Goal: Information Seeking & Learning: Understand process/instructions

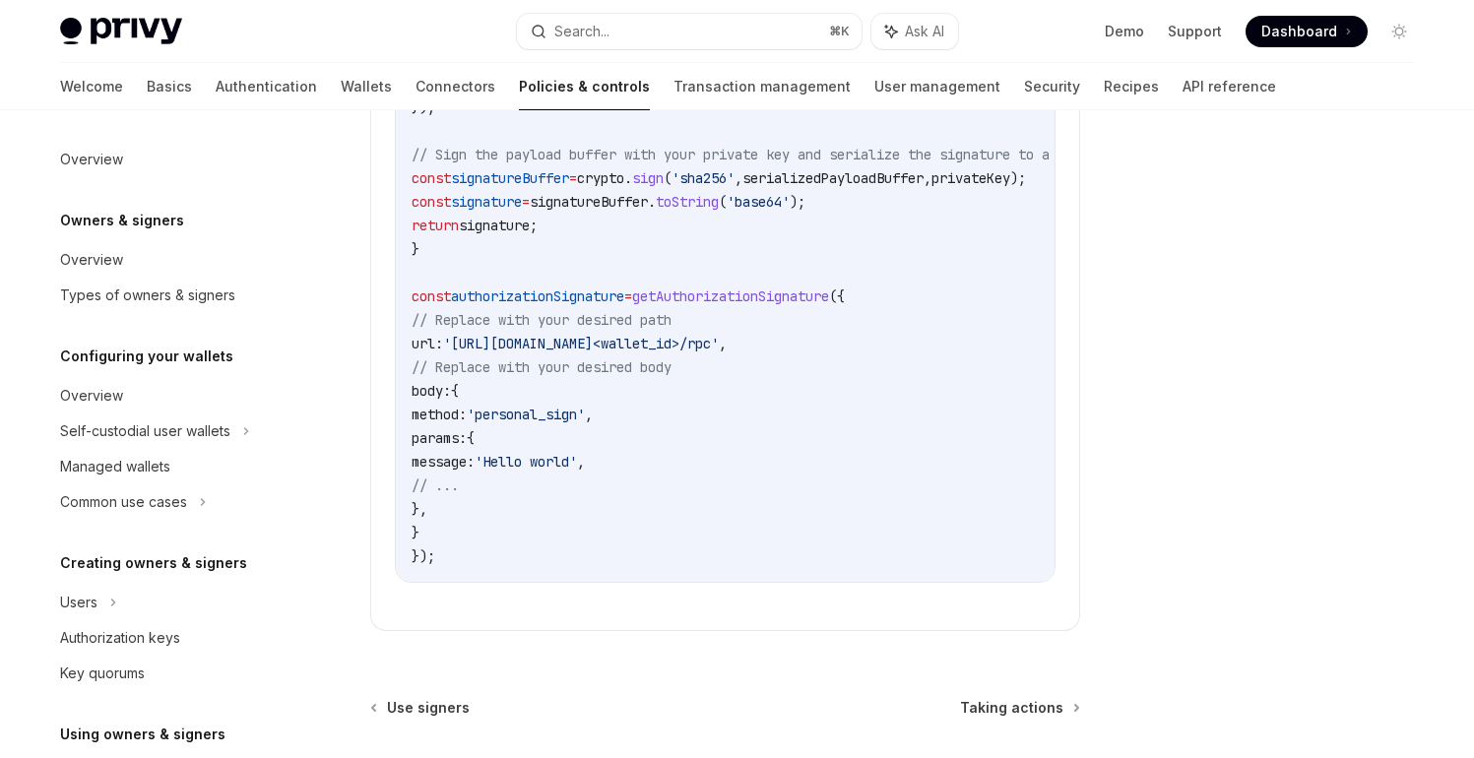
scroll to position [446, 0]
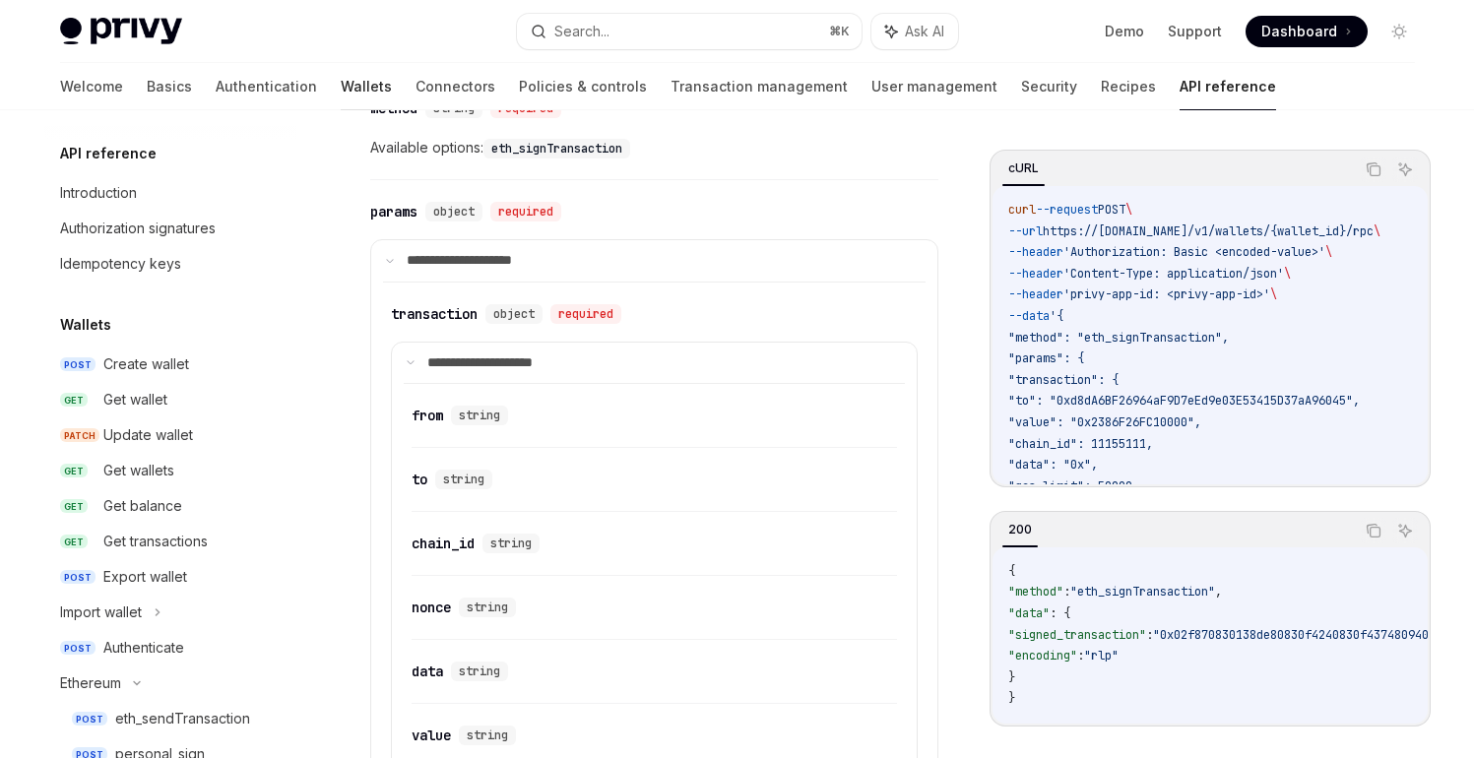
click at [341, 87] on link "Wallets" at bounding box center [366, 86] width 51 height 47
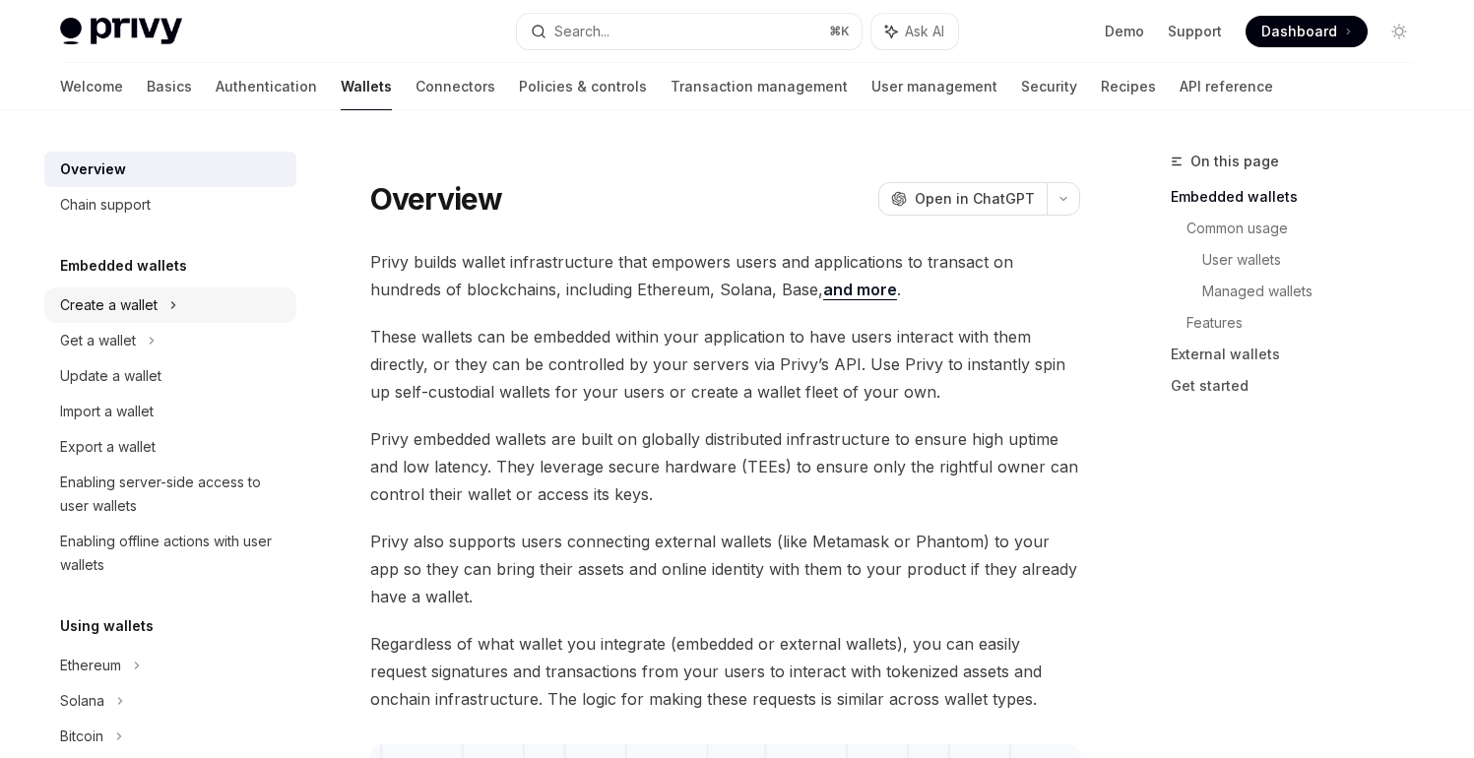
click at [130, 315] on div "Create a wallet" at bounding box center [108, 305] width 97 height 24
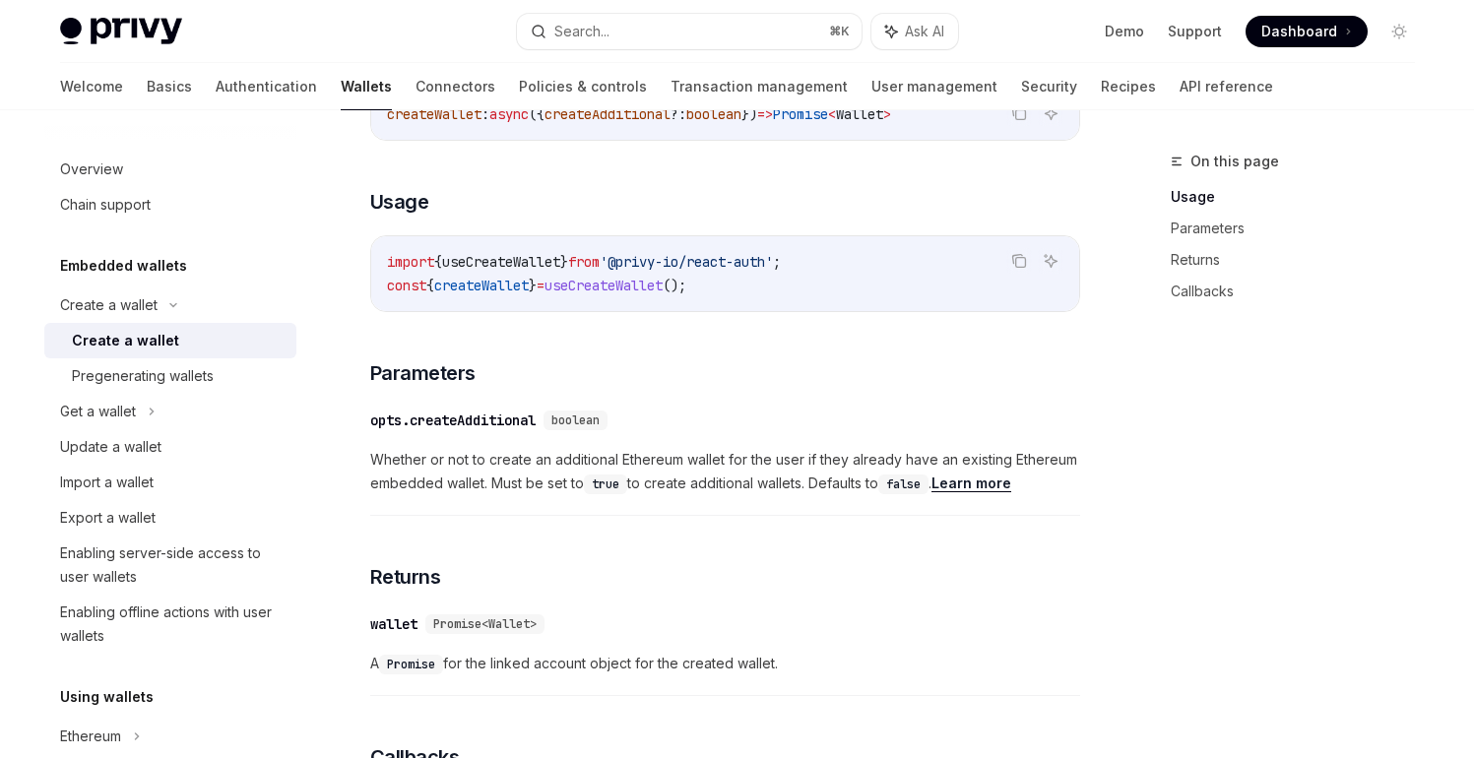
scroll to position [733, 0]
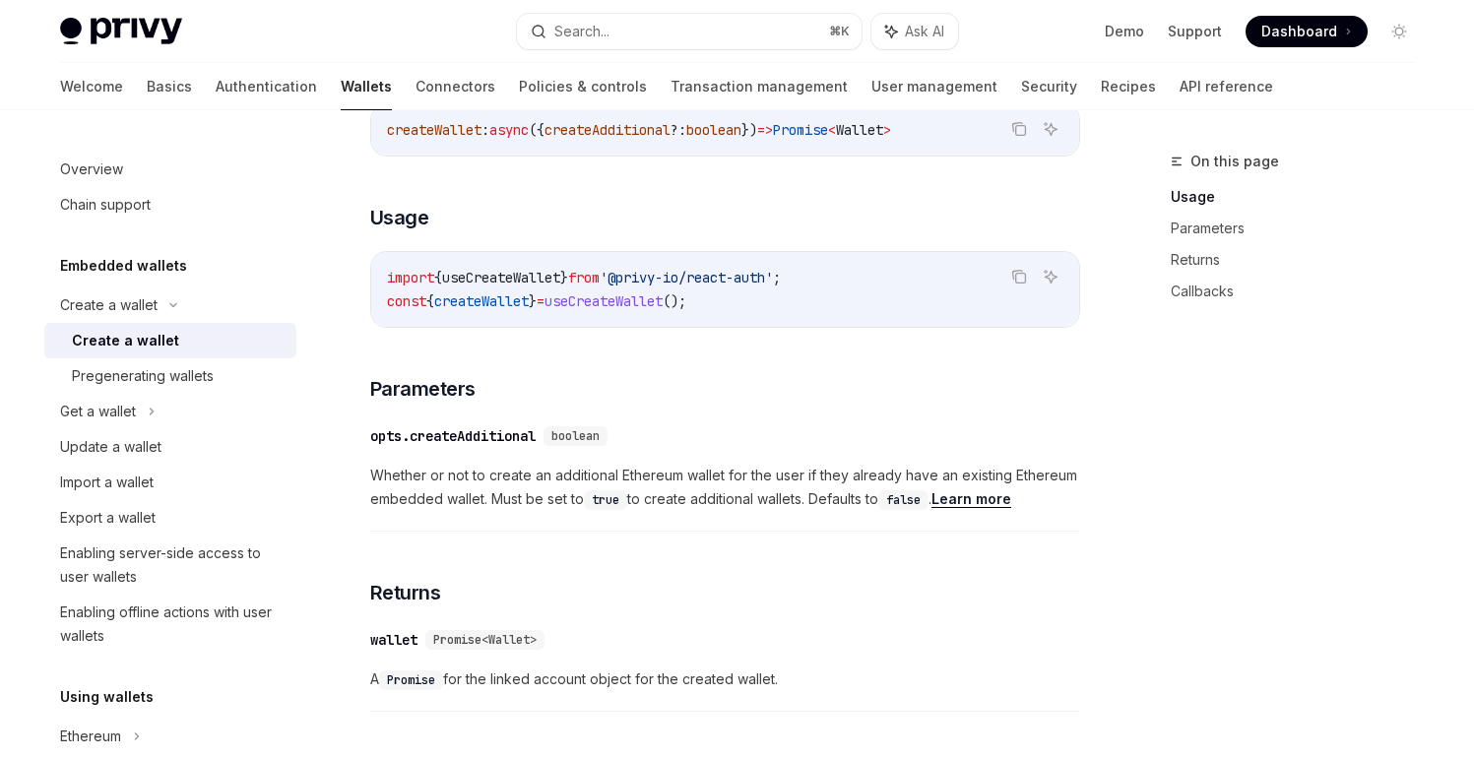
click at [473, 436] on div "opts.createAdditional" at bounding box center [452, 436] width 165 height 20
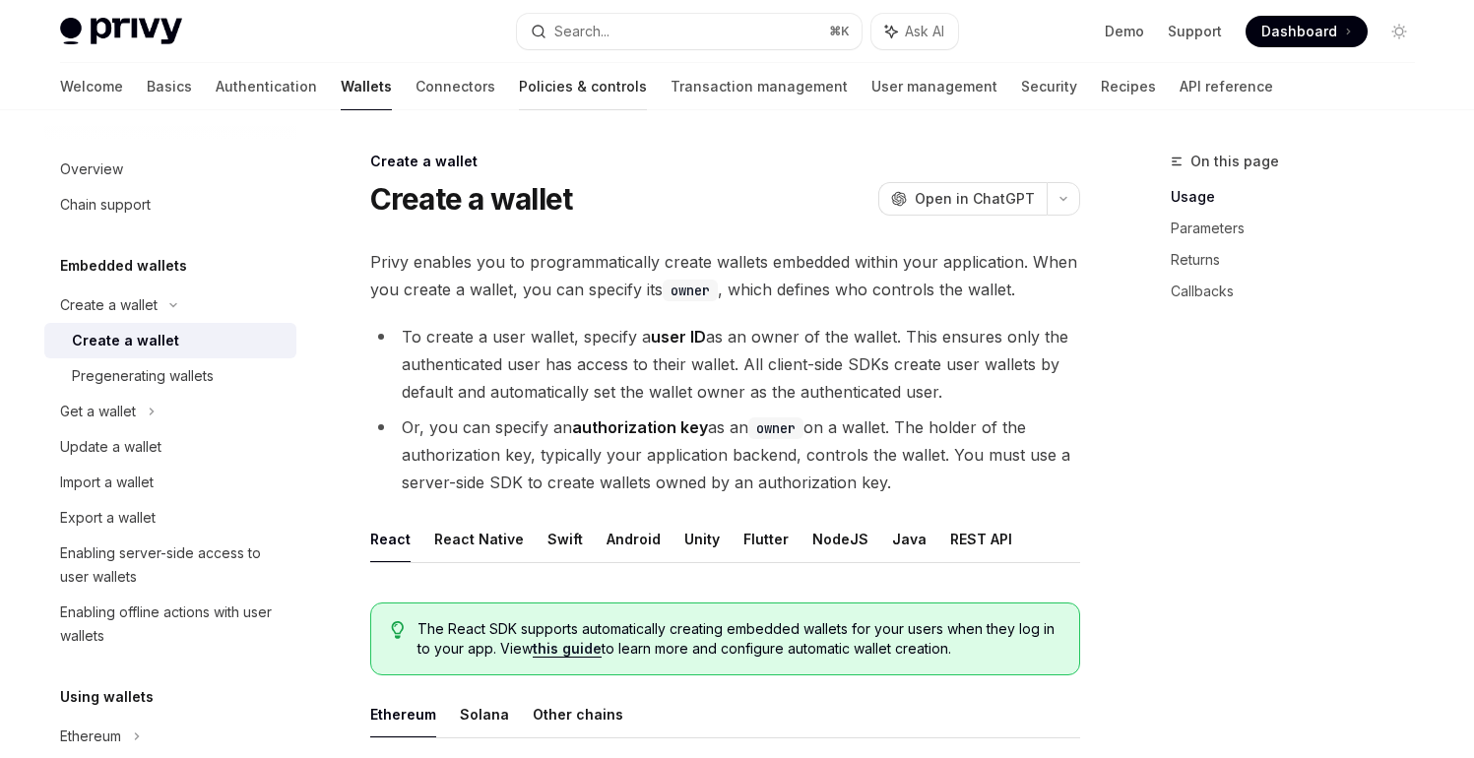
click at [519, 95] on link "Policies & controls" at bounding box center [583, 86] width 128 height 47
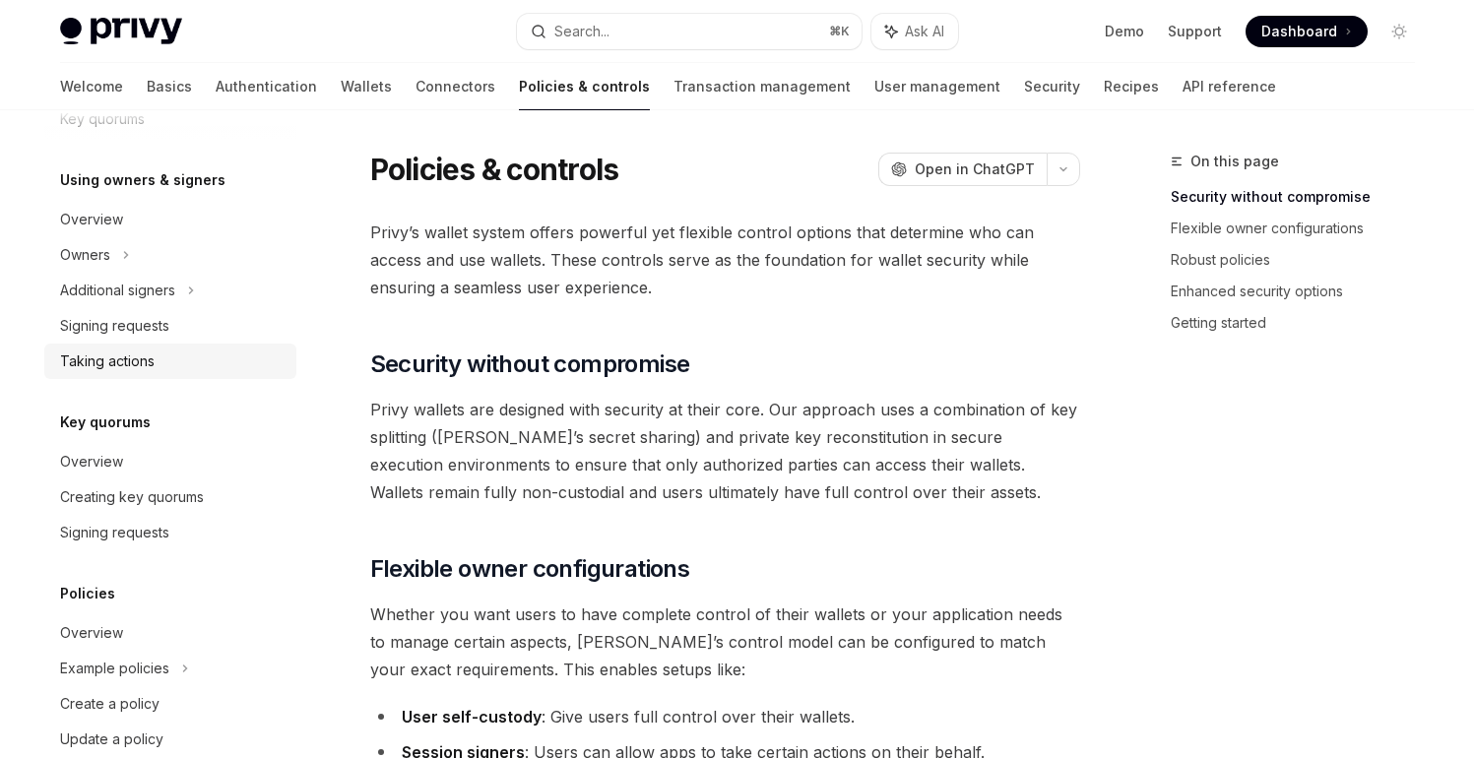
scroll to position [557, 0]
click at [148, 332] on div "Signing requests" at bounding box center [114, 323] width 109 height 24
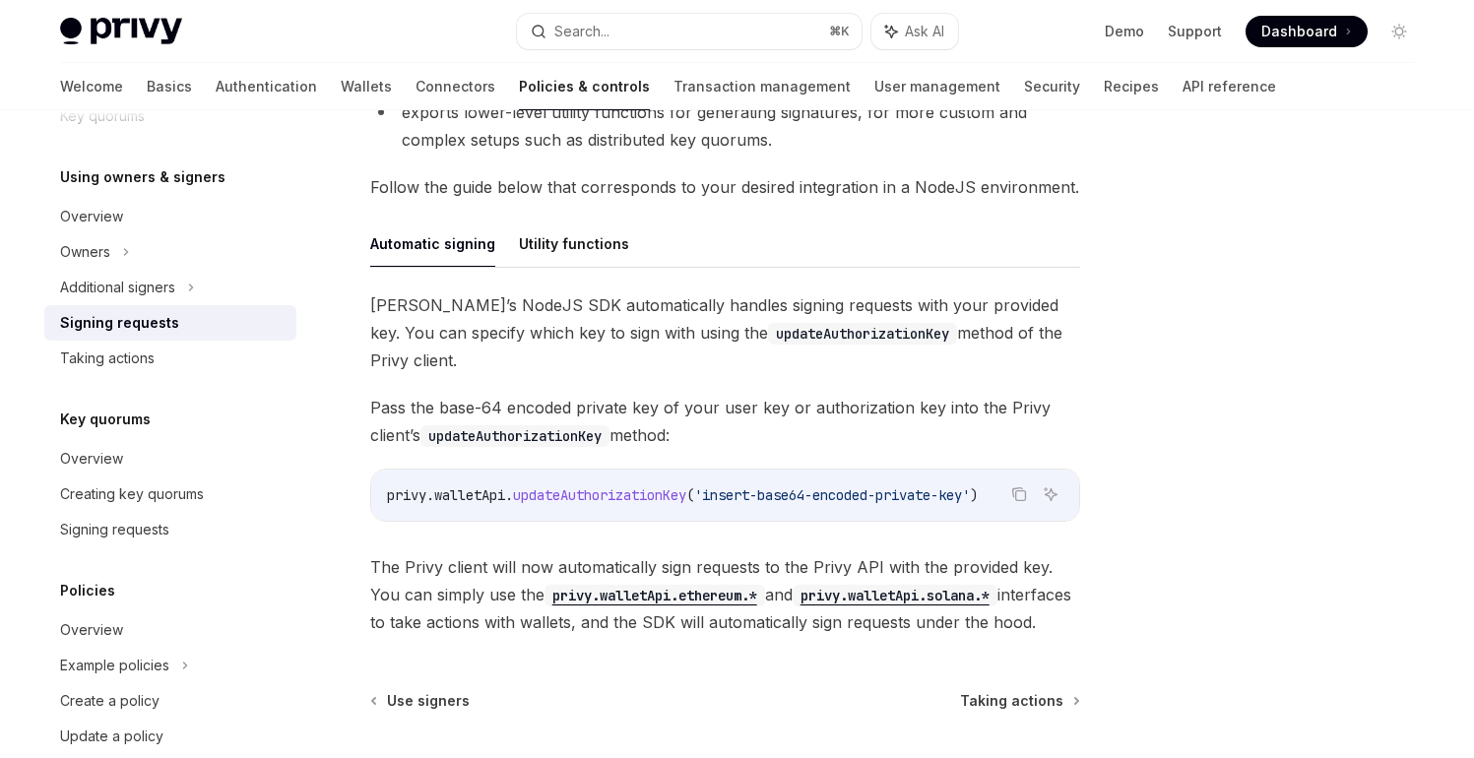
scroll to position [665, 0]
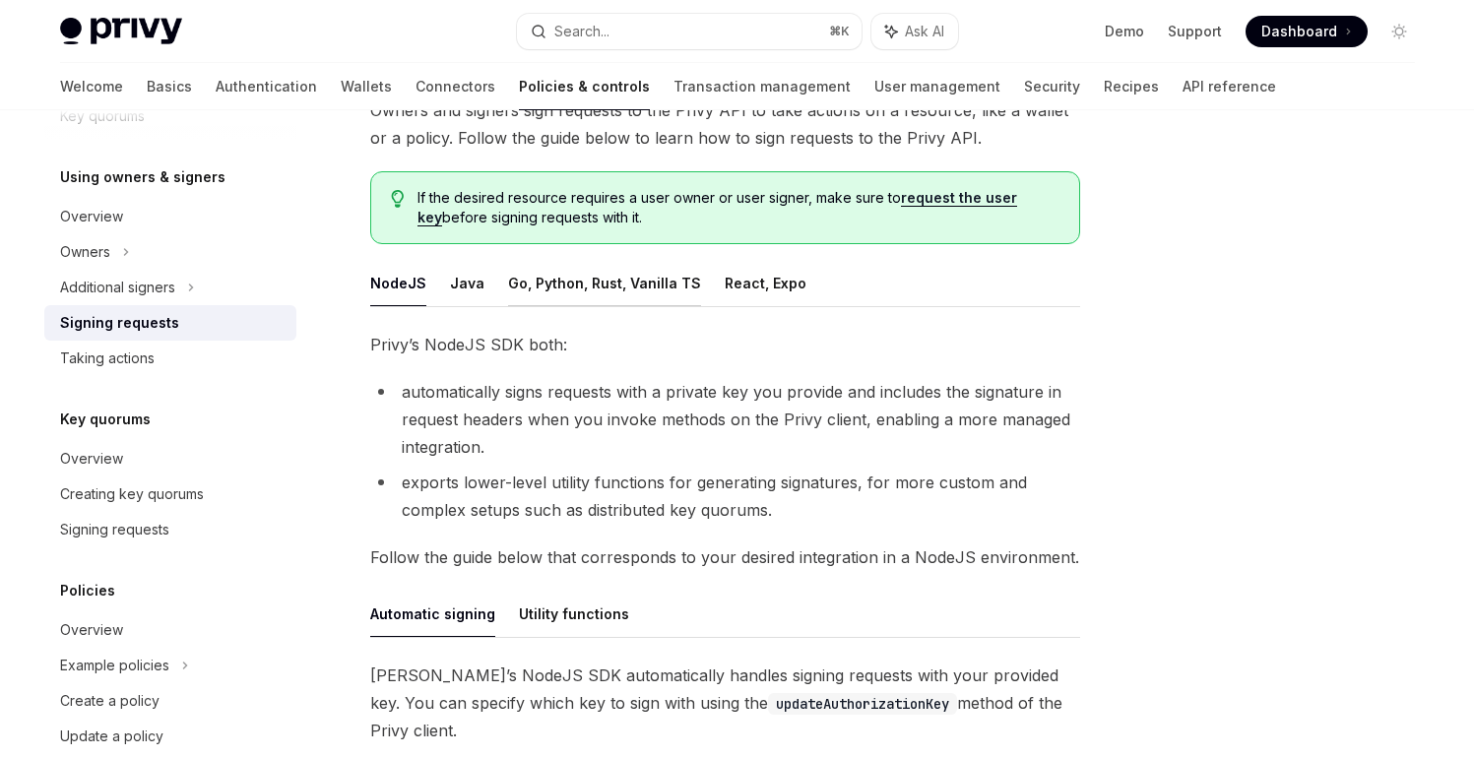
click at [544, 285] on button "Go, Python, Rust, Vanilla TS" at bounding box center [604, 283] width 193 height 46
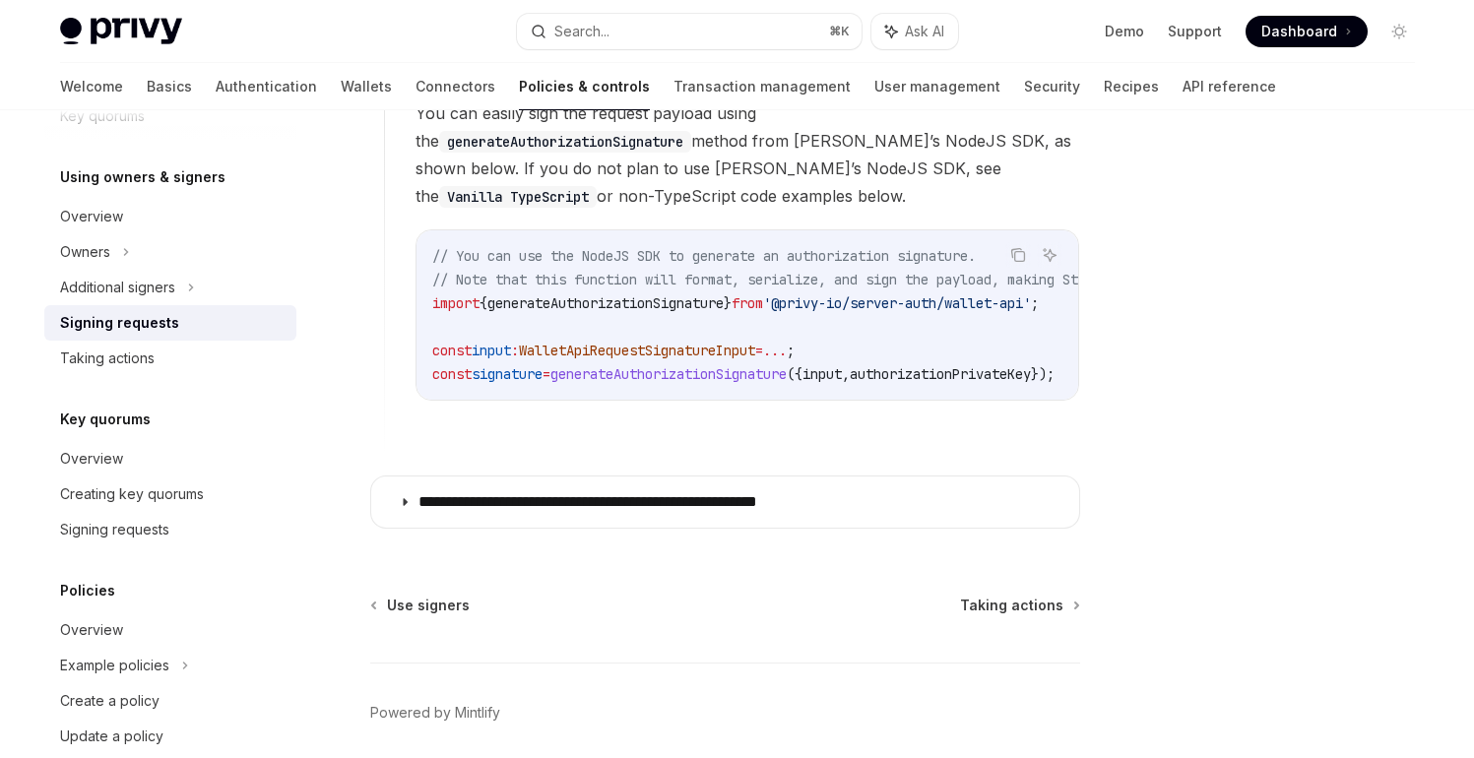
scroll to position [1944, 0]
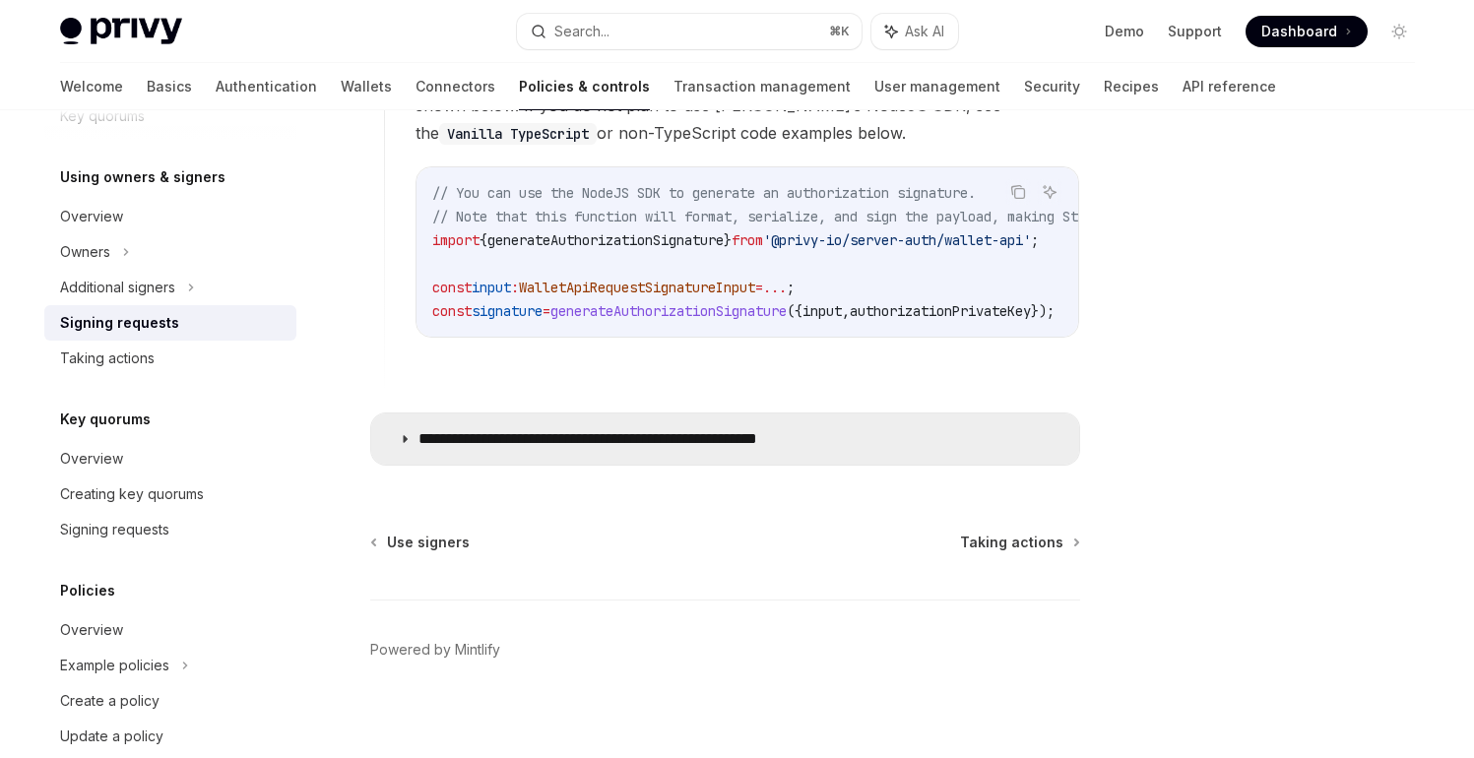
click at [727, 435] on p "**********" at bounding box center [639, 439] width 443 height 20
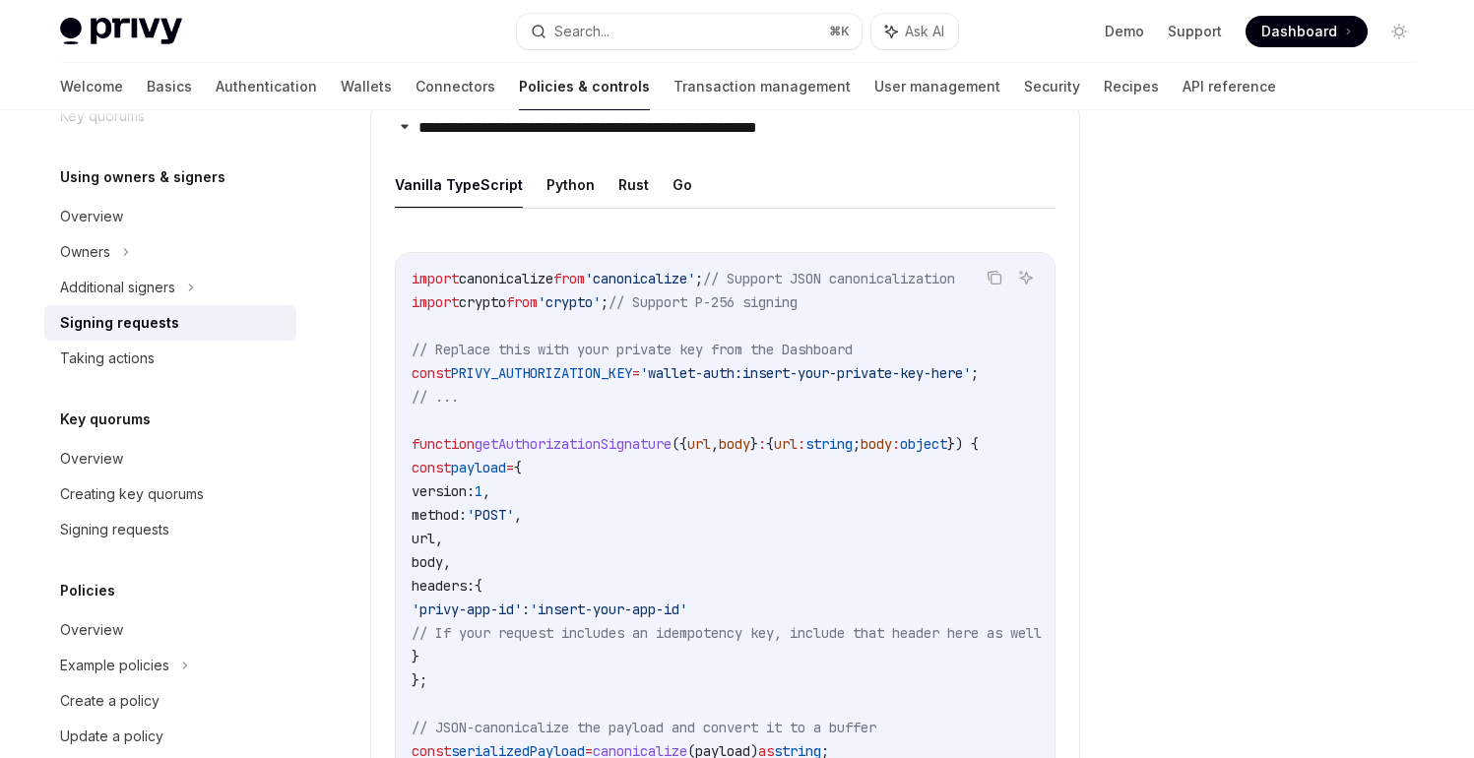
scroll to position [2253, 0]
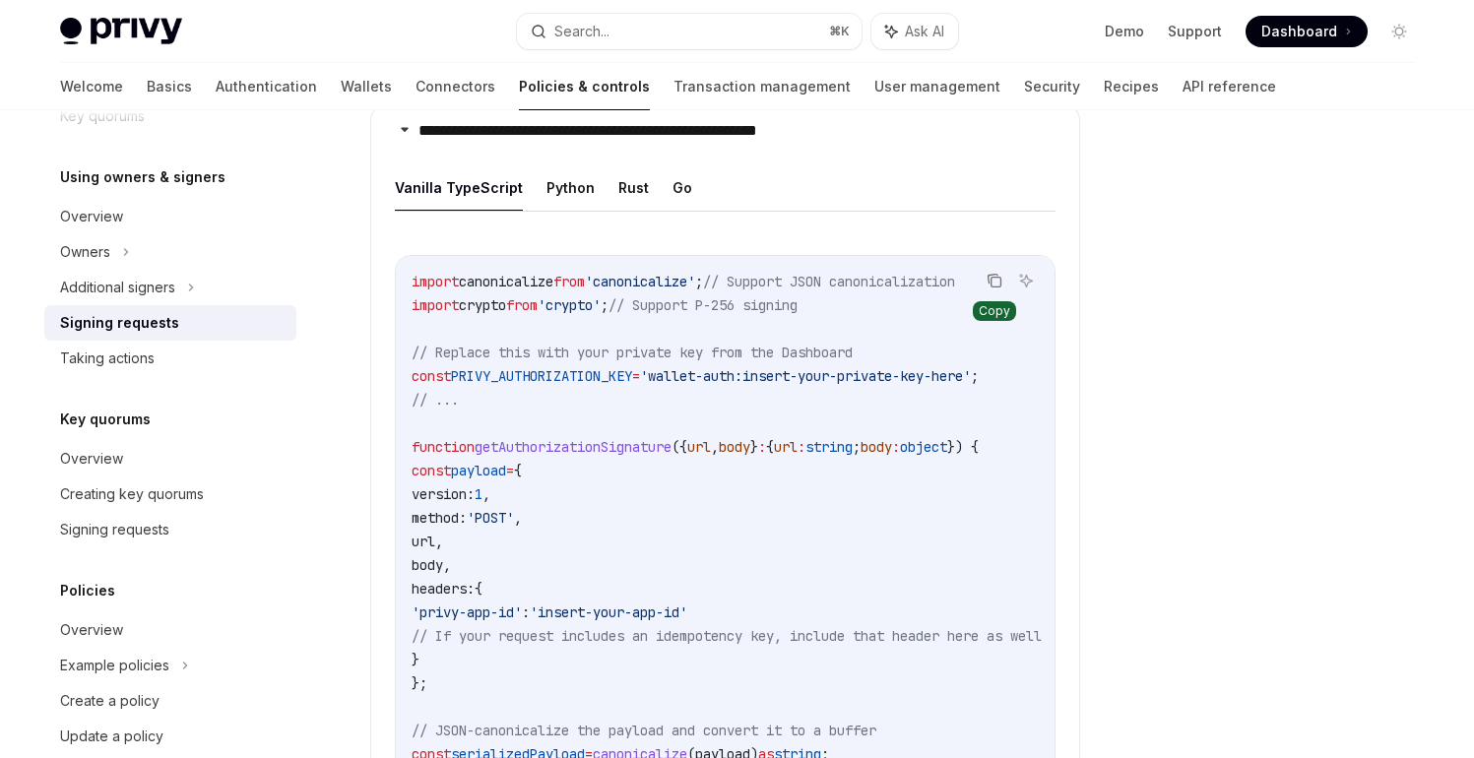
click at [990, 278] on icon "Copy the contents from the code block" at bounding box center [995, 283] width 10 height 10
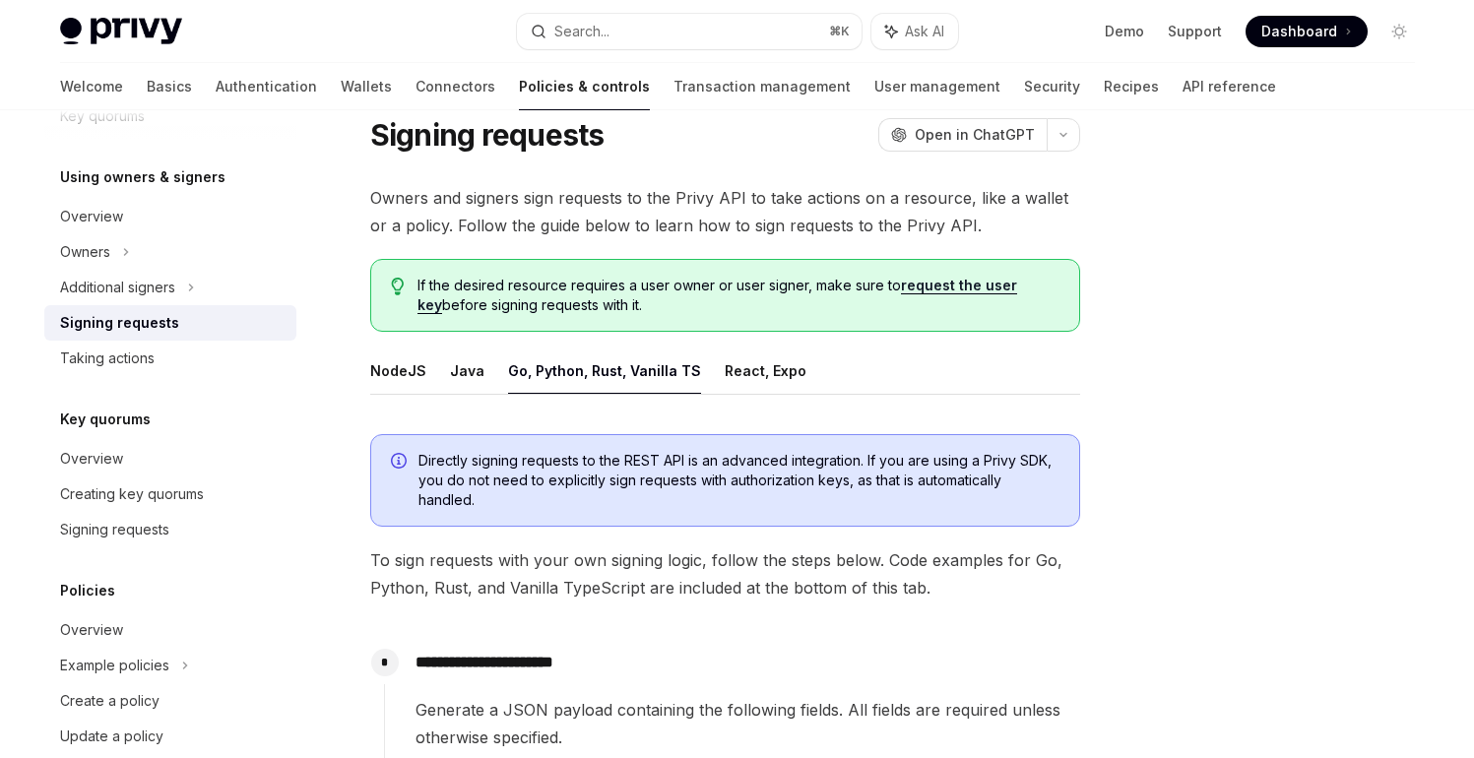
scroll to position [0, 0]
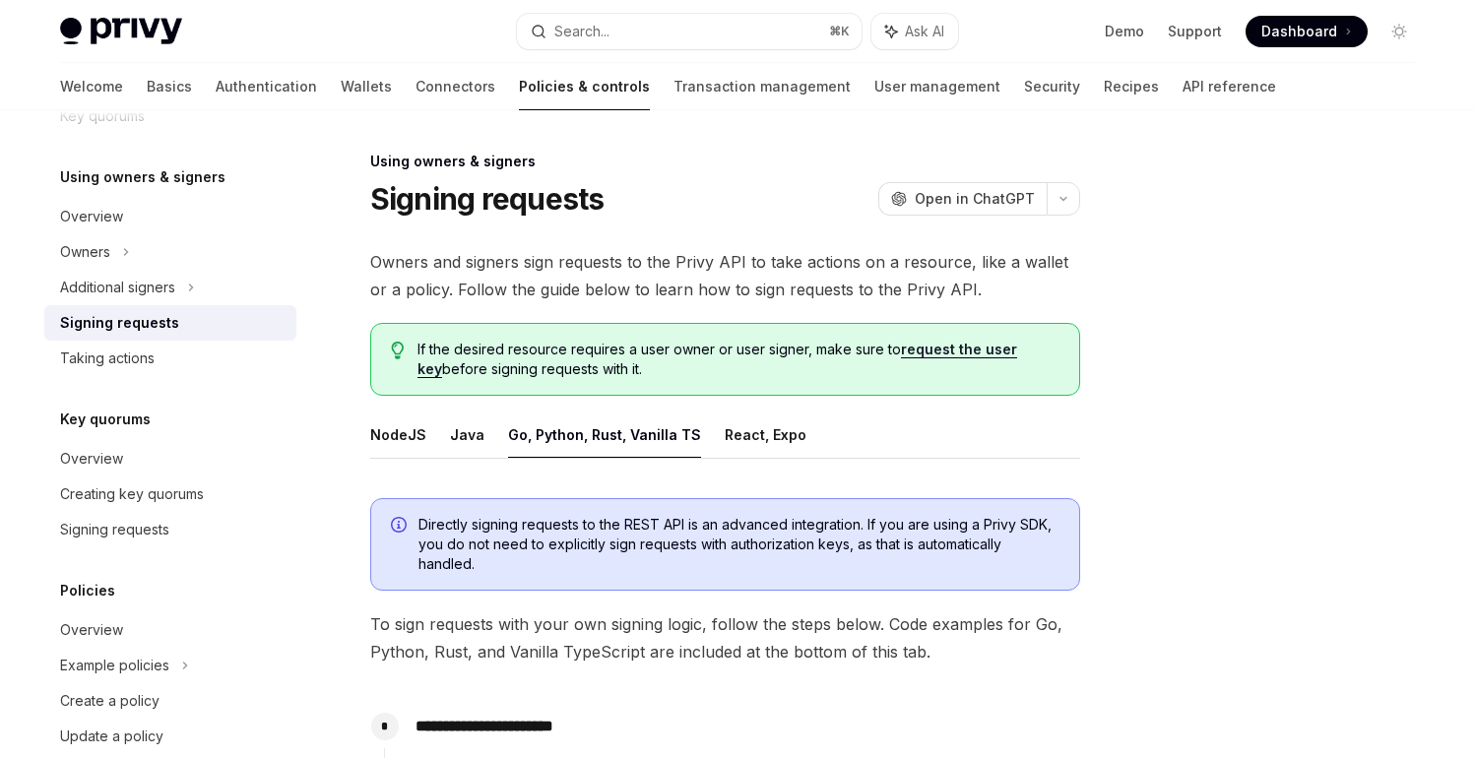
click at [959, 350] on link "request the user key" at bounding box center [717, 359] width 600 height 37
type textarea "*"
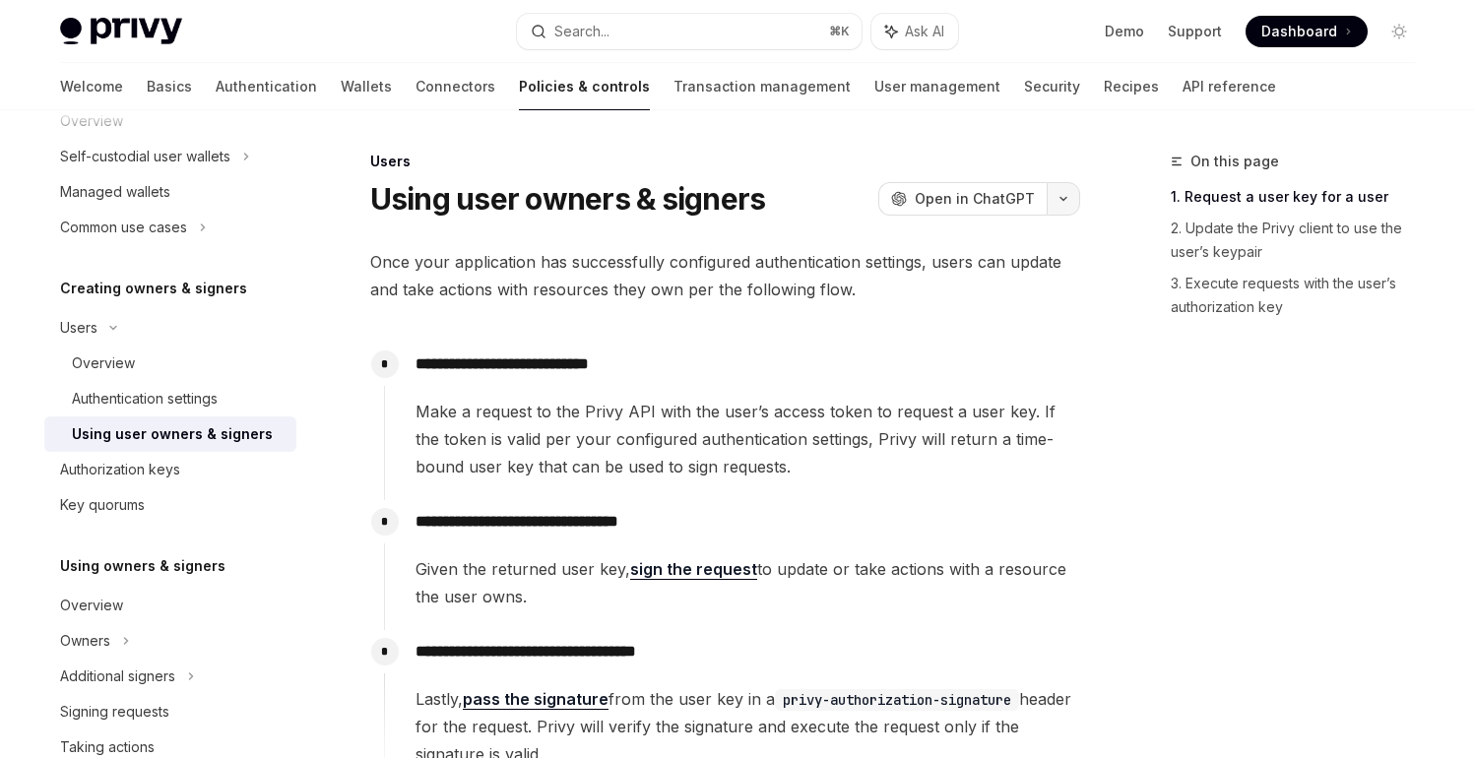
click at [1062, 197] on icon "button" at bounding box center [1063, 199] width 24 height 8
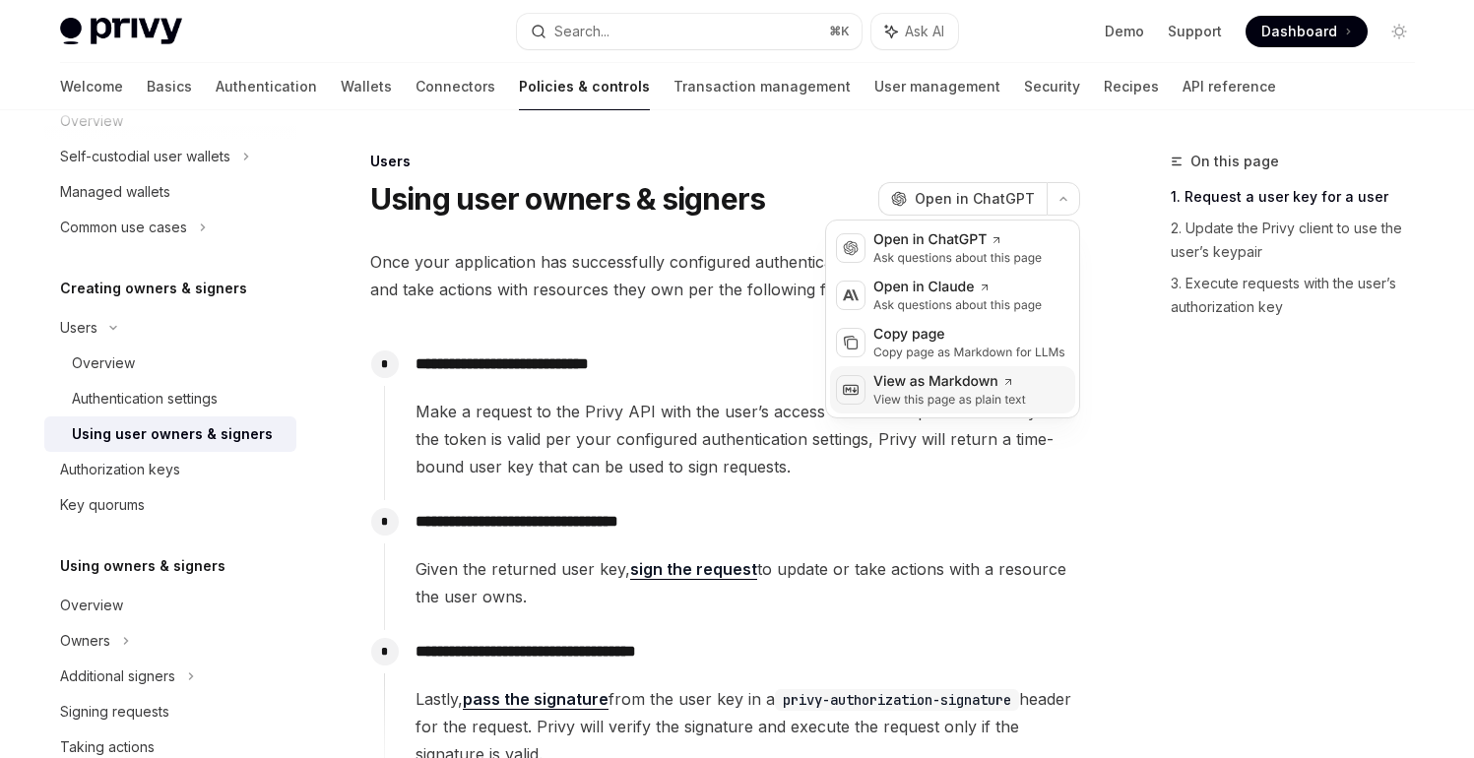
click at [936, 380] on div "View as Markdown" at bounding box center [949, 382] width 153 height 20
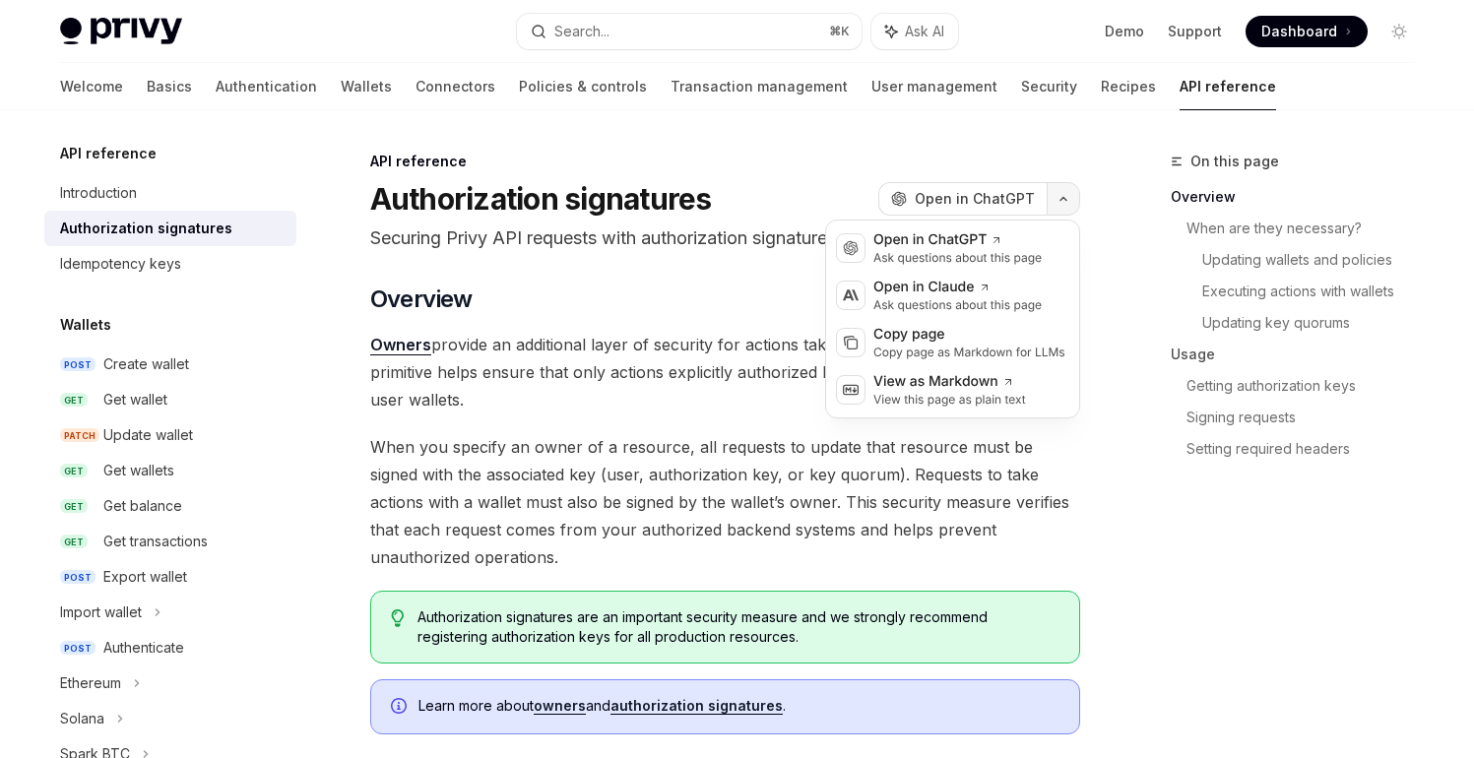
click at [1065, 203] on button "button" at bounding box center [1063, 198] width 33 height 33
click at [930, 383] on div "View as Markdown" at bounding box center [949, 382] width 153 height 20
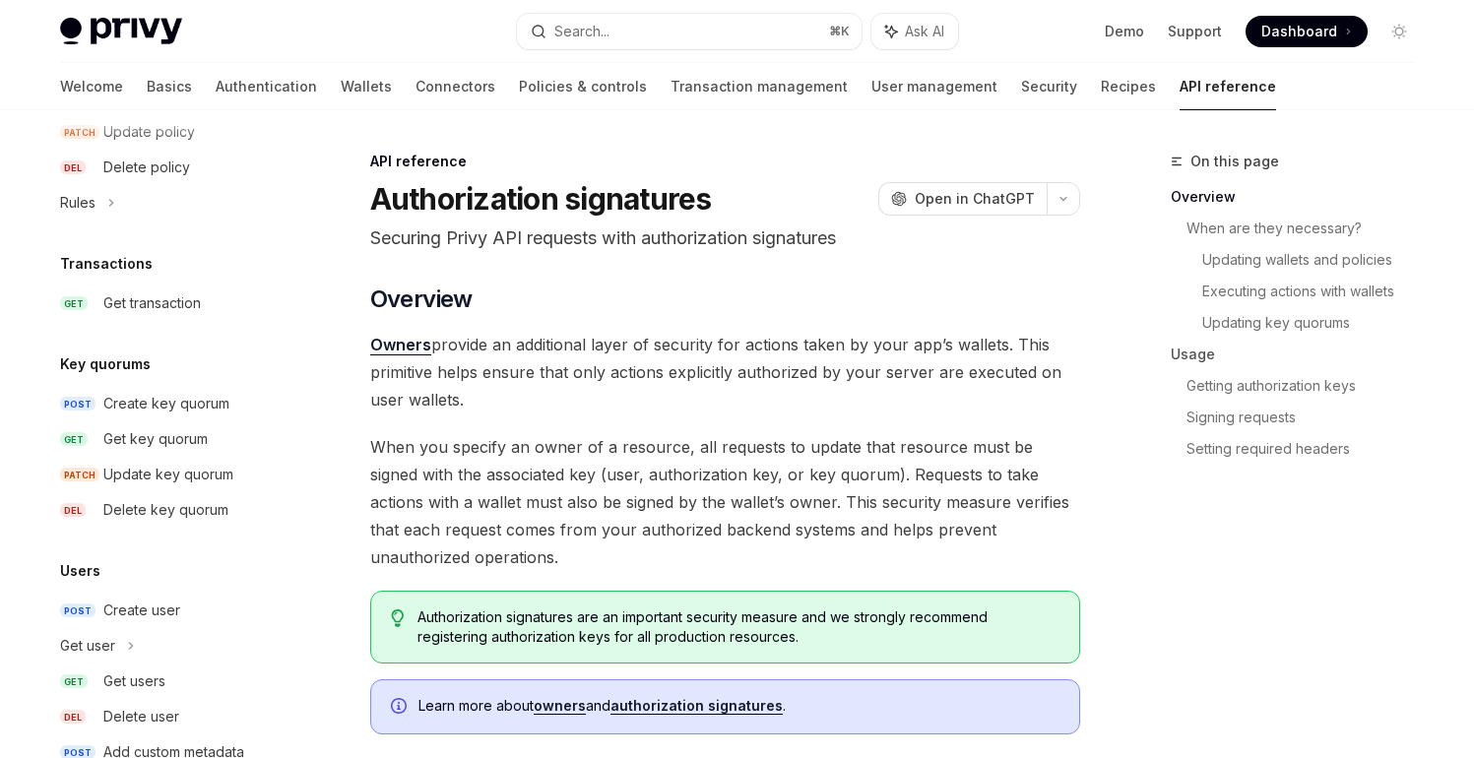
scroll to position [1193, 0]
click at [519, 85] on link "Policies & controls" at bounding box center [583, 86] width 128 height 47
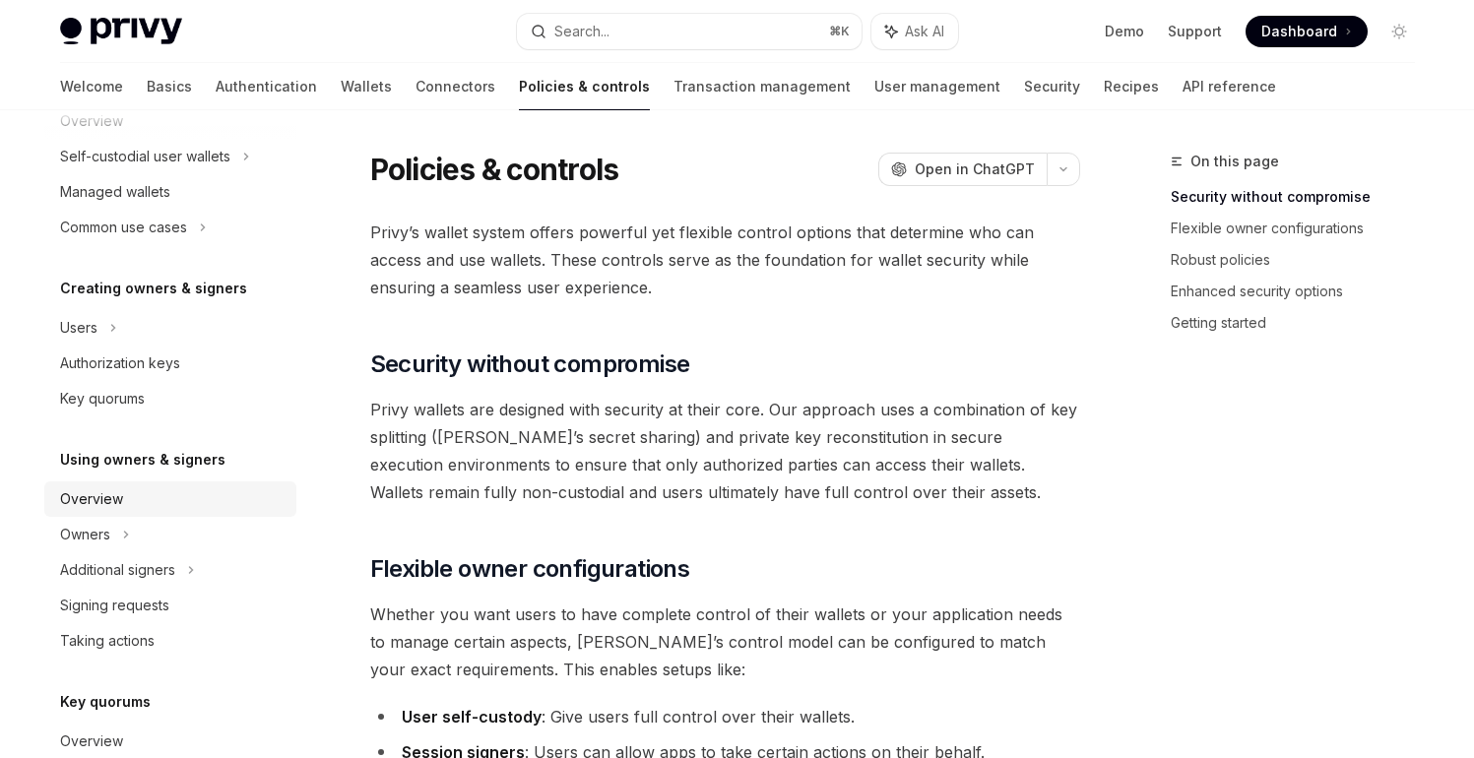
scroll to position [280, 0]
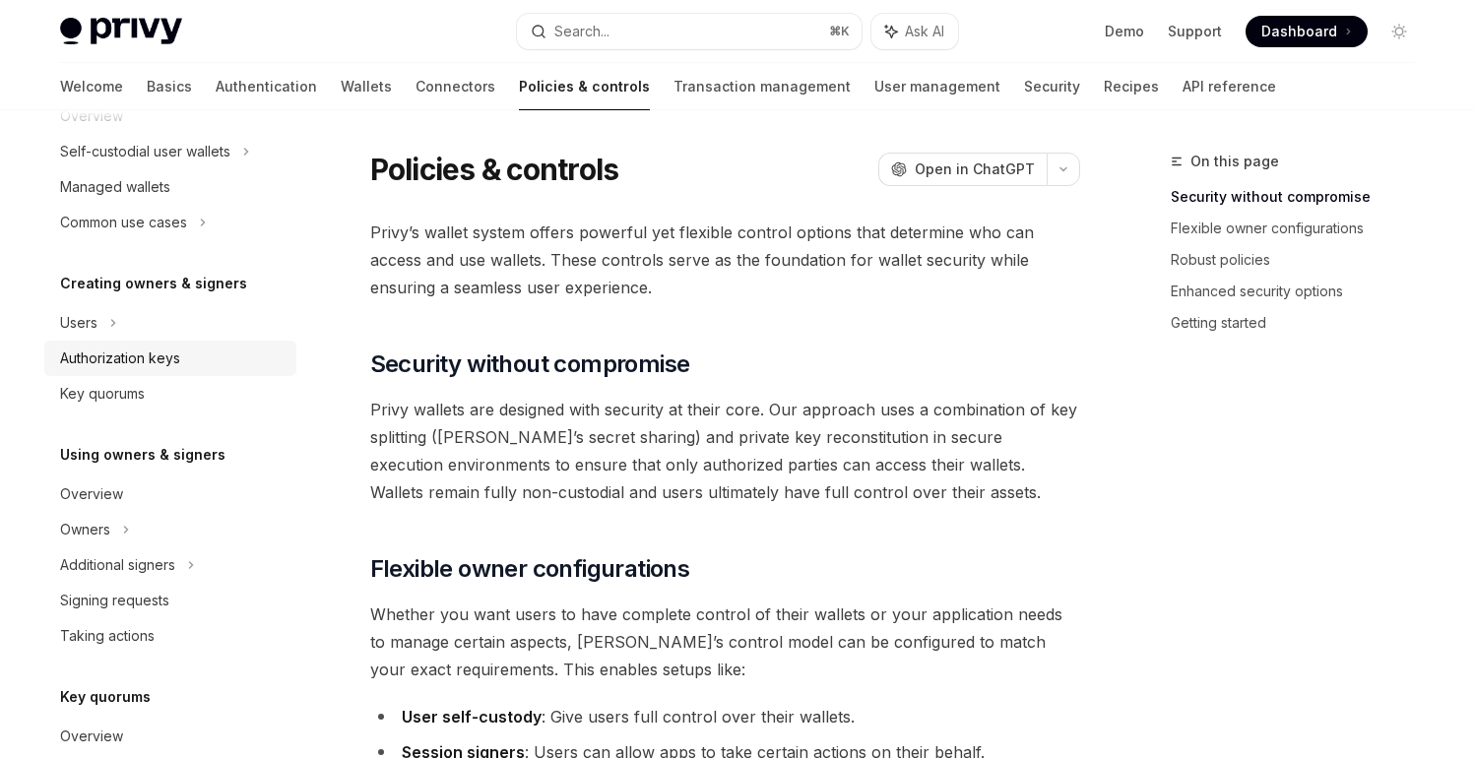
click at [163, 359] on div "Authorization keys" at bounding box center [120, 359] width 120 height 24
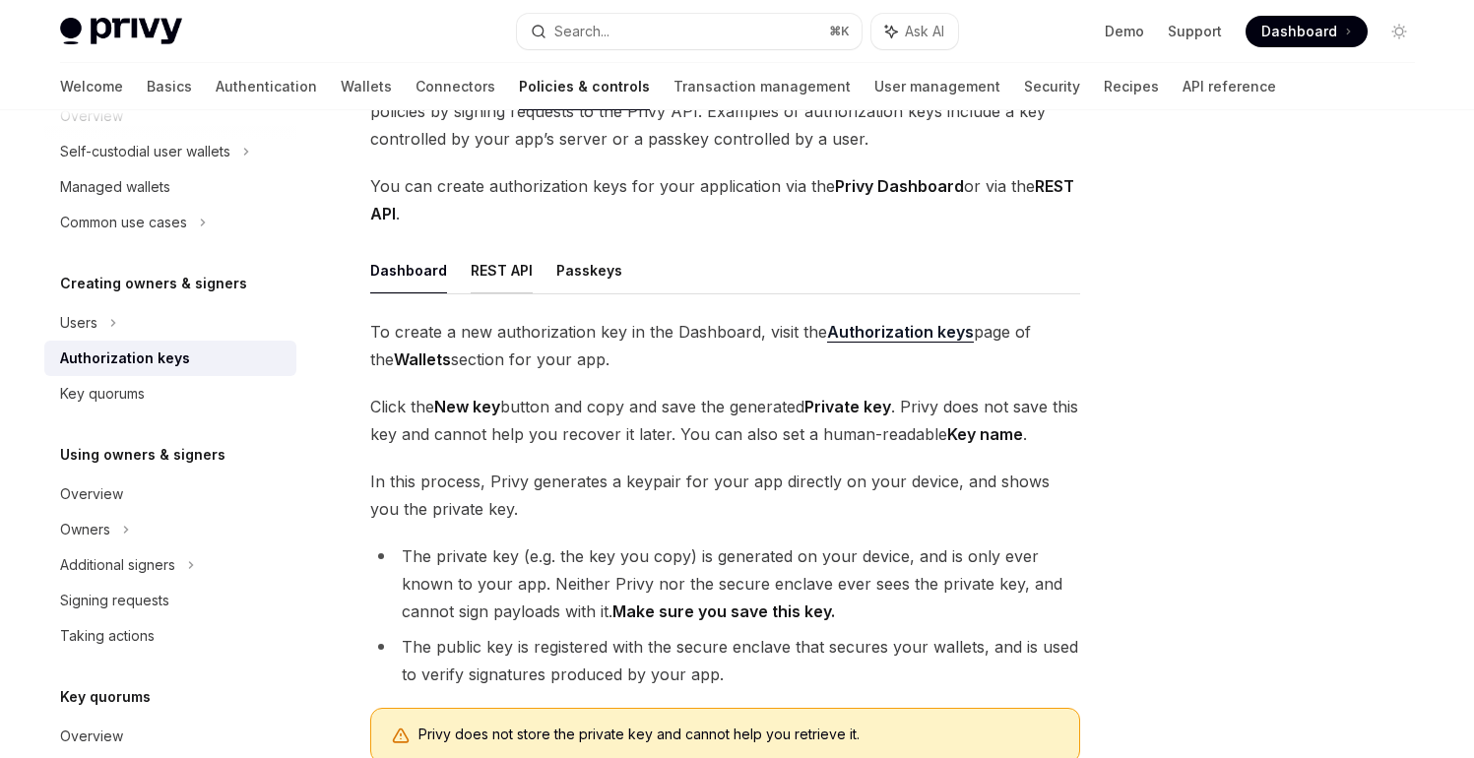
scroll to position [182, 0]
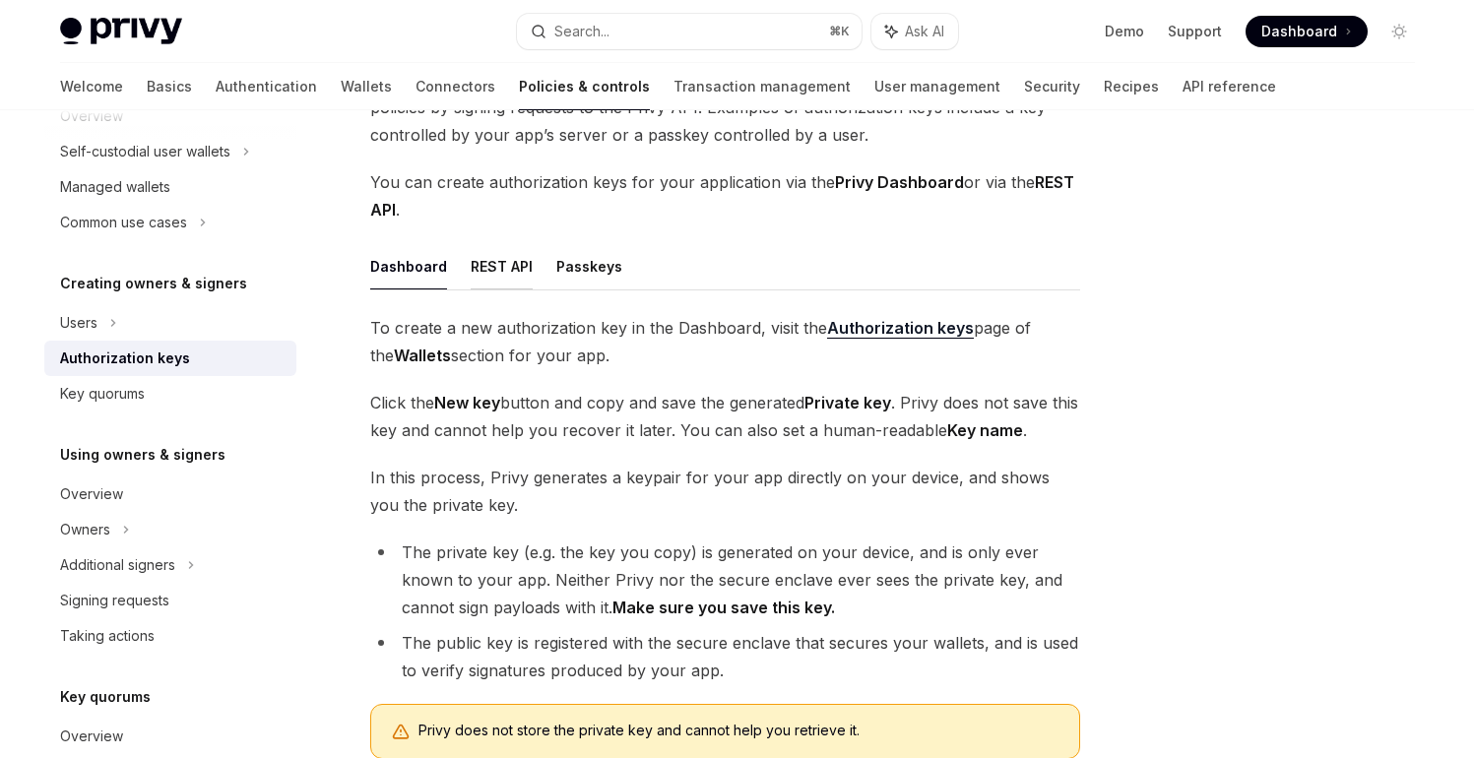
click at [509, 271] on button "REST API" at bounding box center [502, 266] width 62 height 46
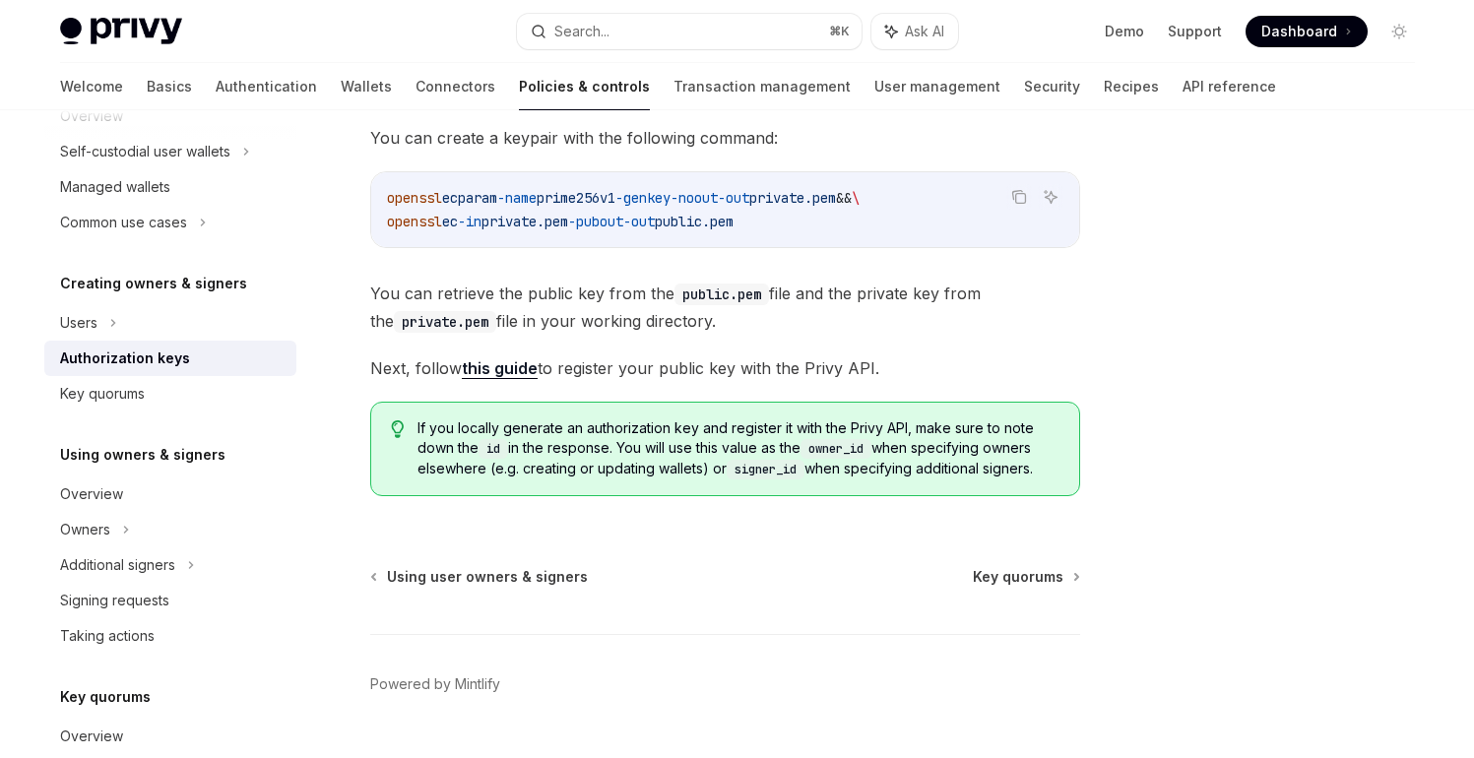
scroll to position [463, 0]
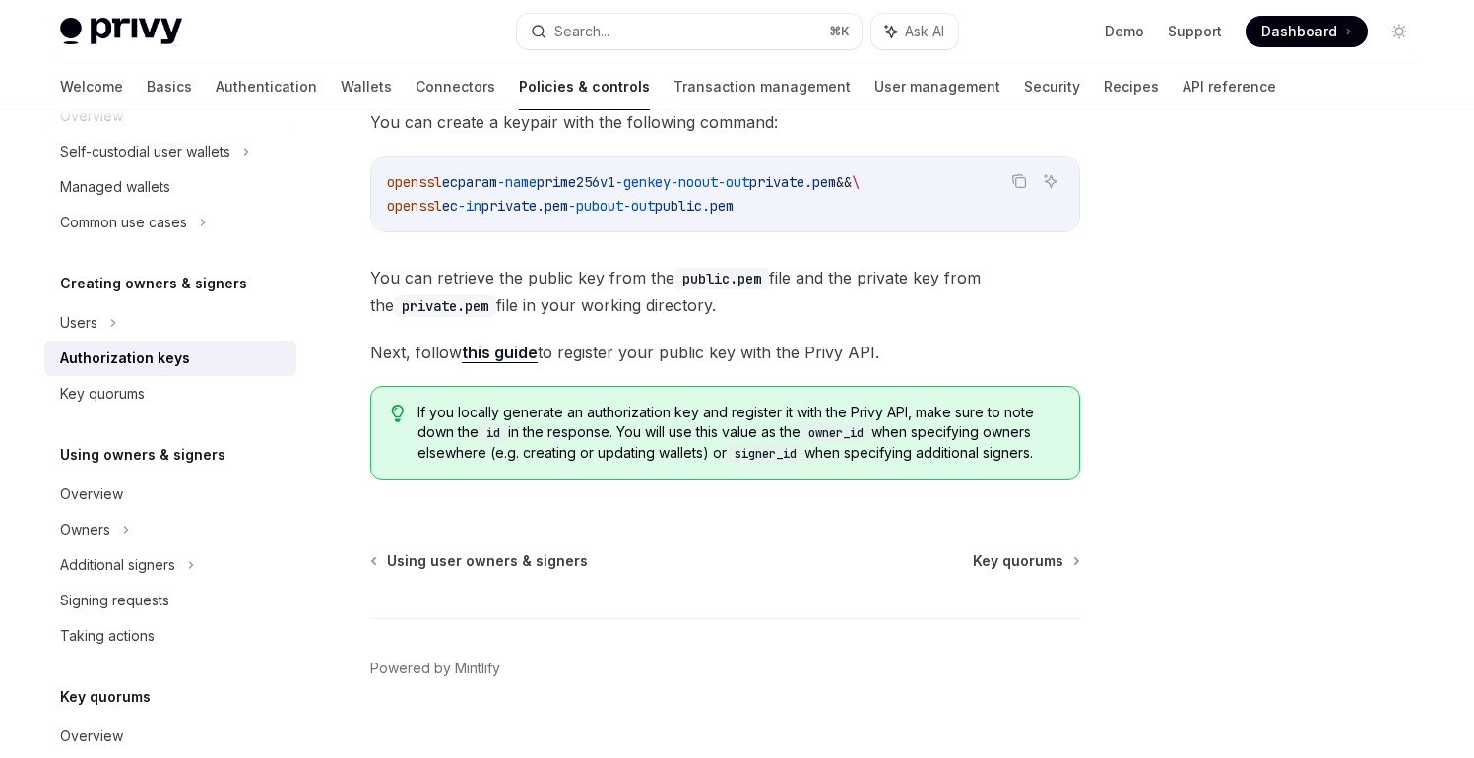
click at [482, 357] on link "this guide" at bounding box center [500, 353] width 76 height 21
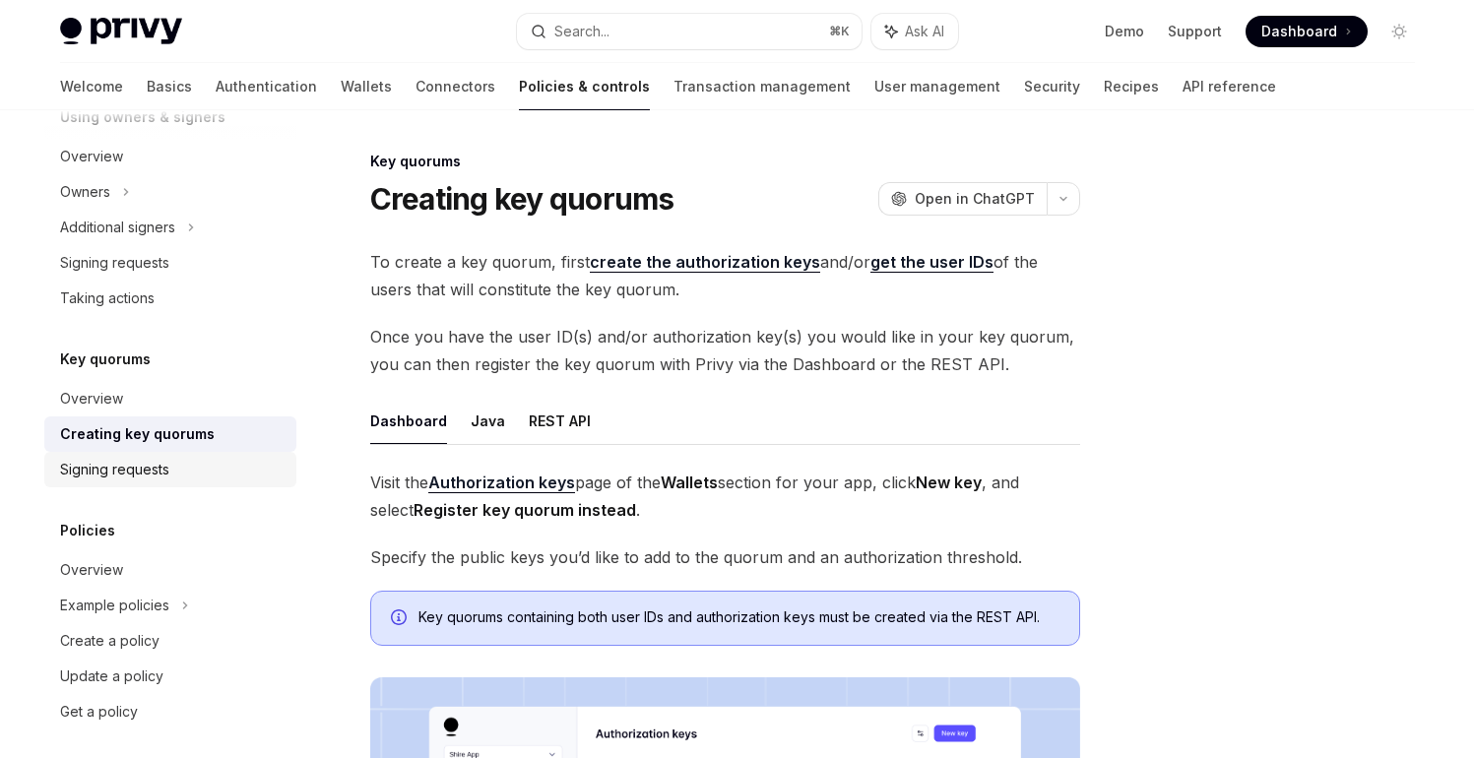
click at [190, 474] on div "Signing requests" at bounding box center [172, 470] width 224 height 24
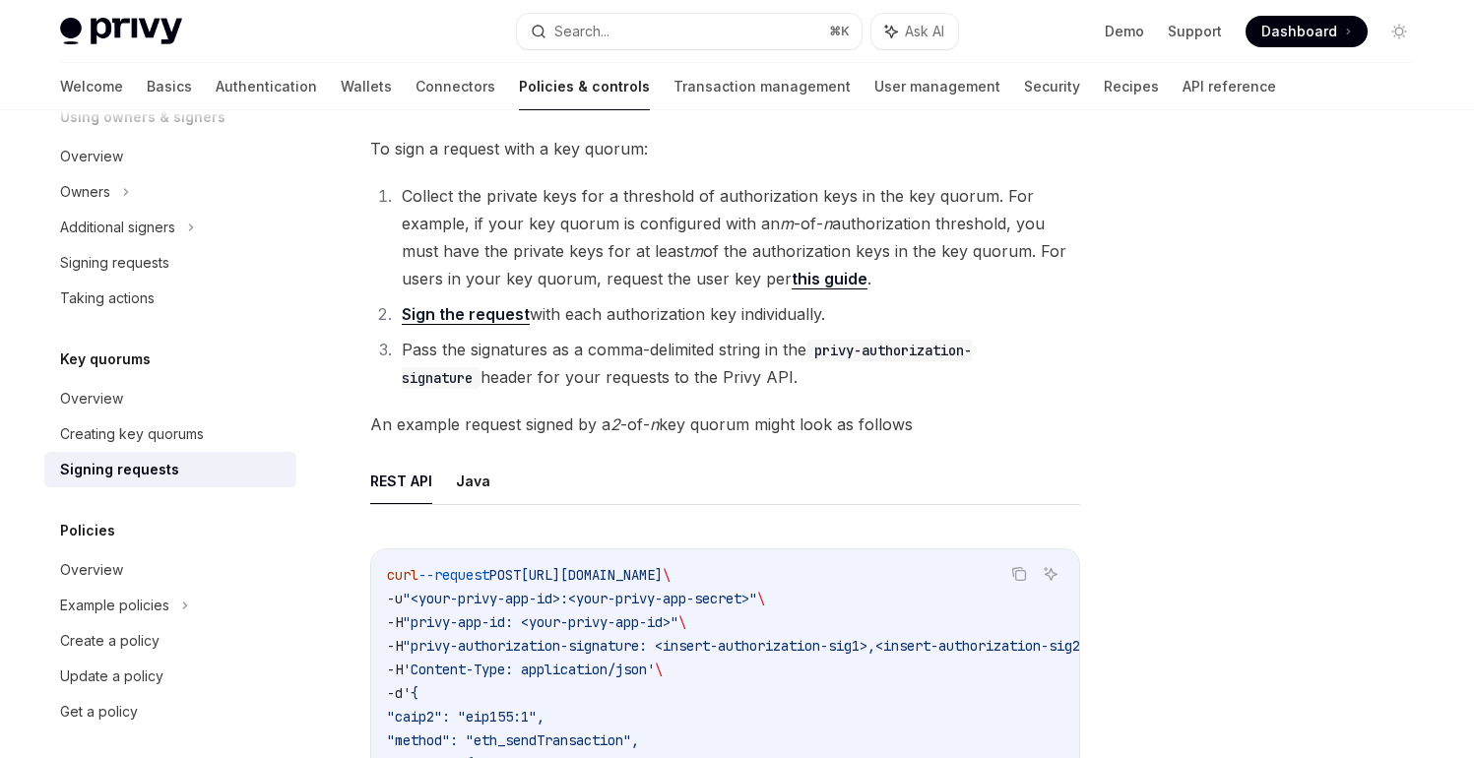
scroll to position [110, 0]
click at [817, 292] on li "Collect the private keys for a threshold of authorization keys in the key quoru…" at bounding box center [738, 240] width 684 height 110
click at [820, 288] on link "this guide" at bounding box center [830, 282] width 76 height 21
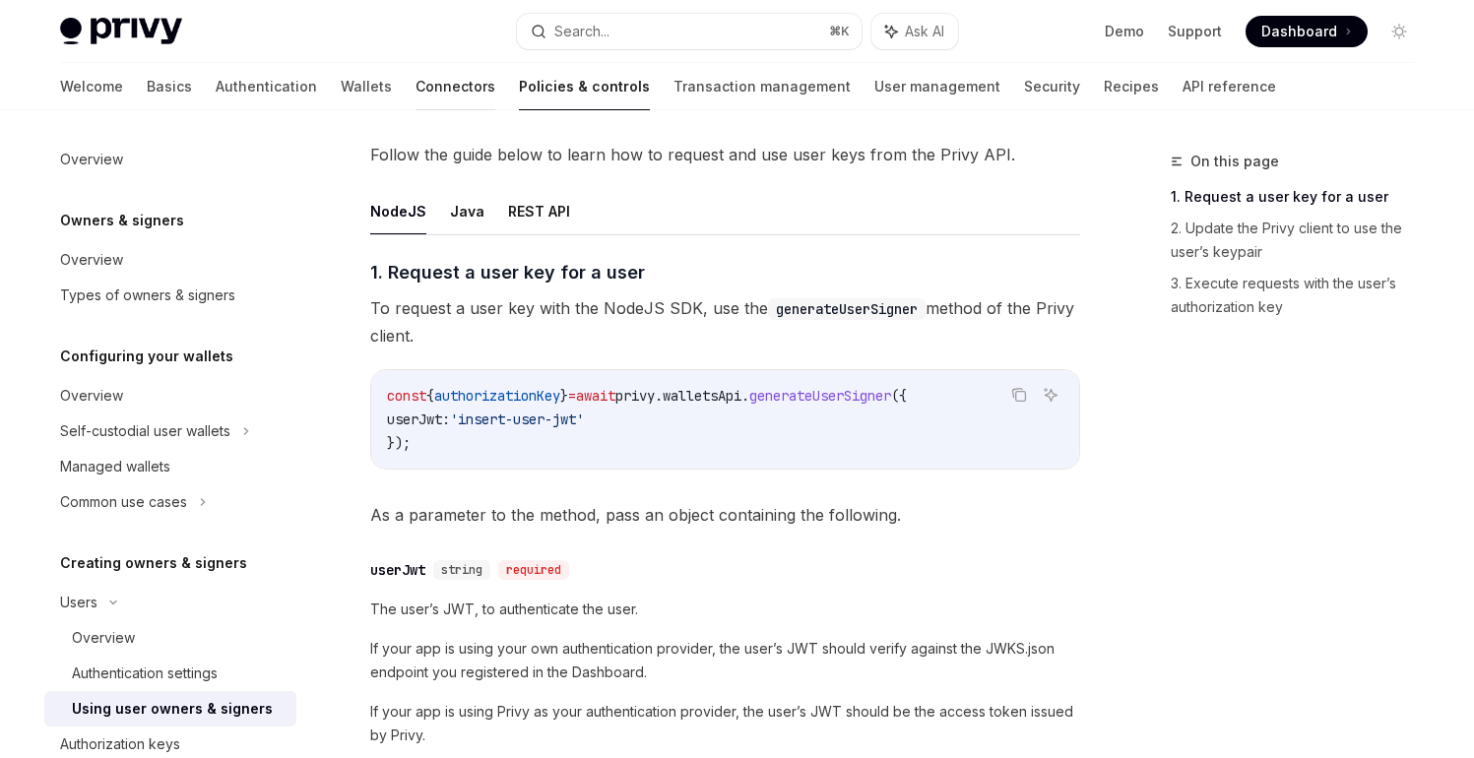
click at [415, 95] on link "Connectors" at bounding box center [455, 86] width 80 height 47
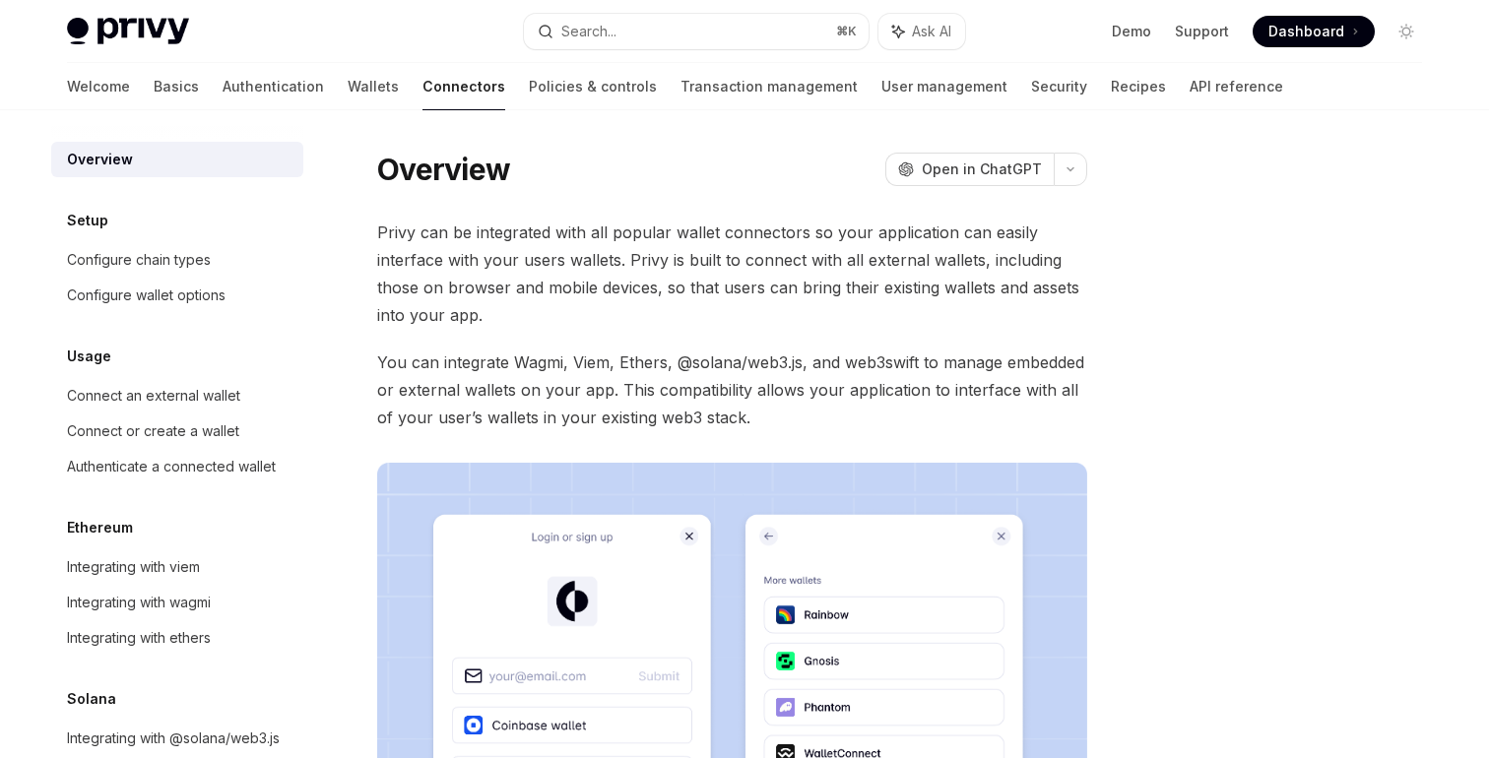
click at [302, 95] on div "Welcome Basics Authentication Wallets Connectors Policies & controls Transactio…" at bounding box center [675, 86] width 1216 height 47
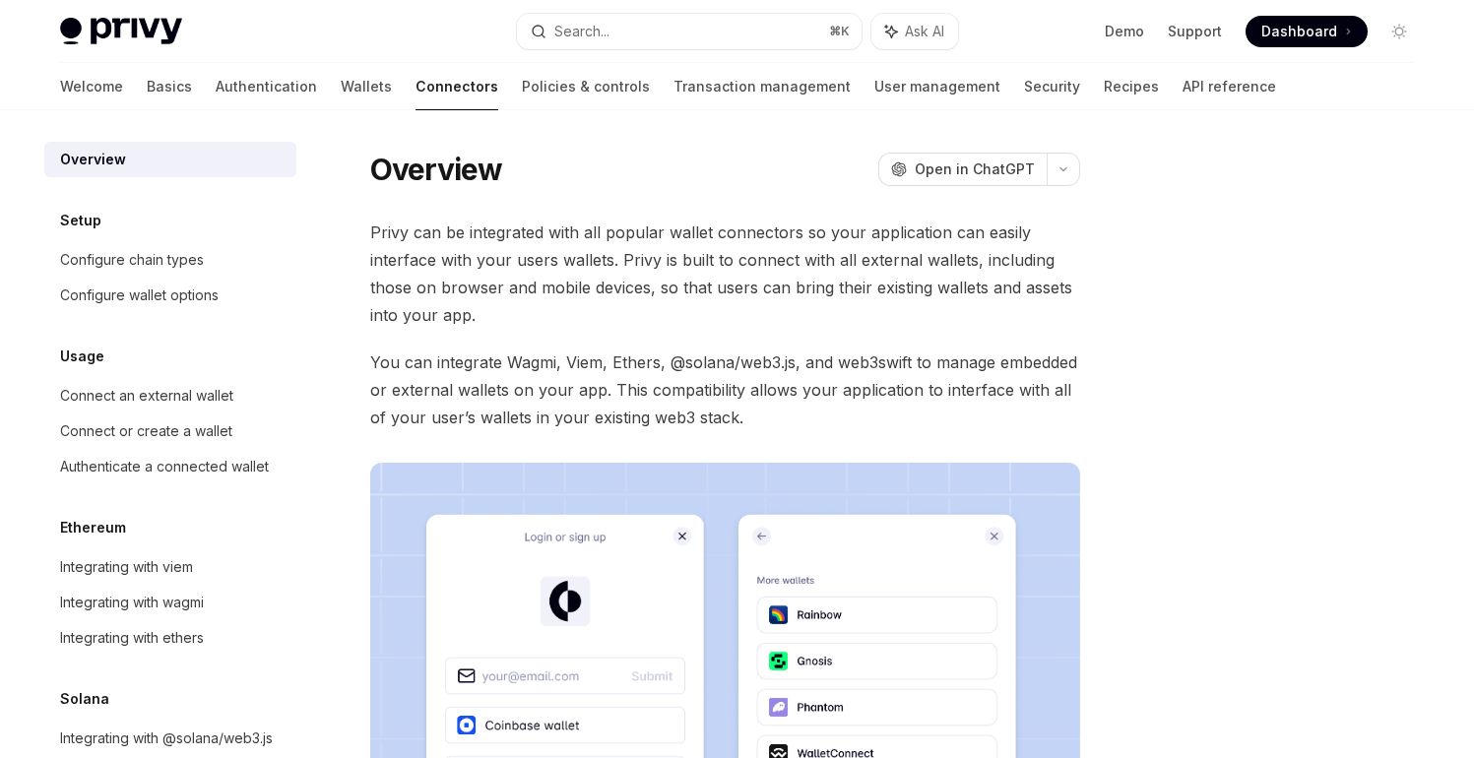
click at [299, 92] on div "Welcome Basics Authentication Wallets Connectors Policies & controls Transactio…" at bounding box center [668, 86] width 1216 height 47
click at [341, 88] on link "Wallets" at bounding box center [366, 86] width 51 height 47
type textarea "*"
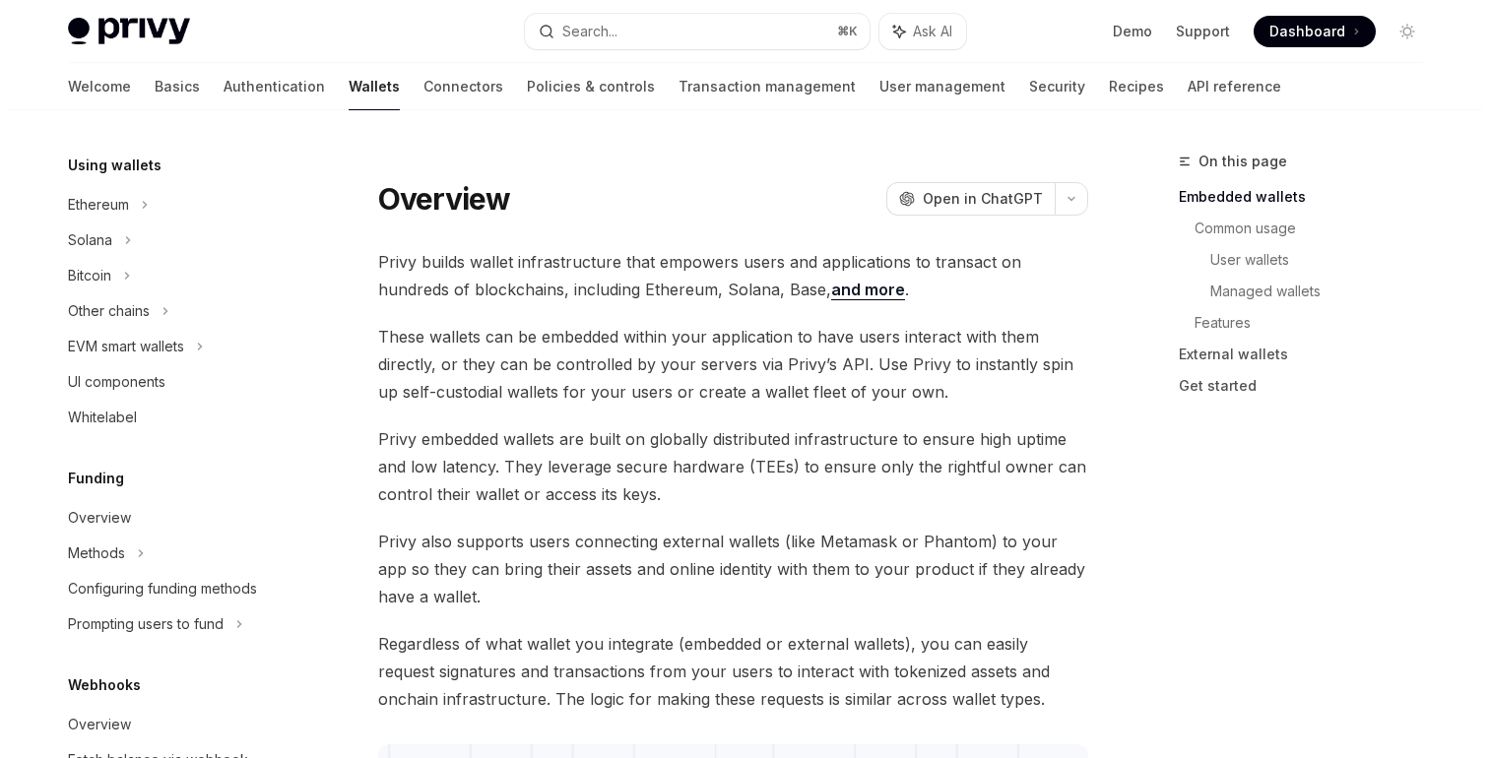
scroll to position [464, 0]
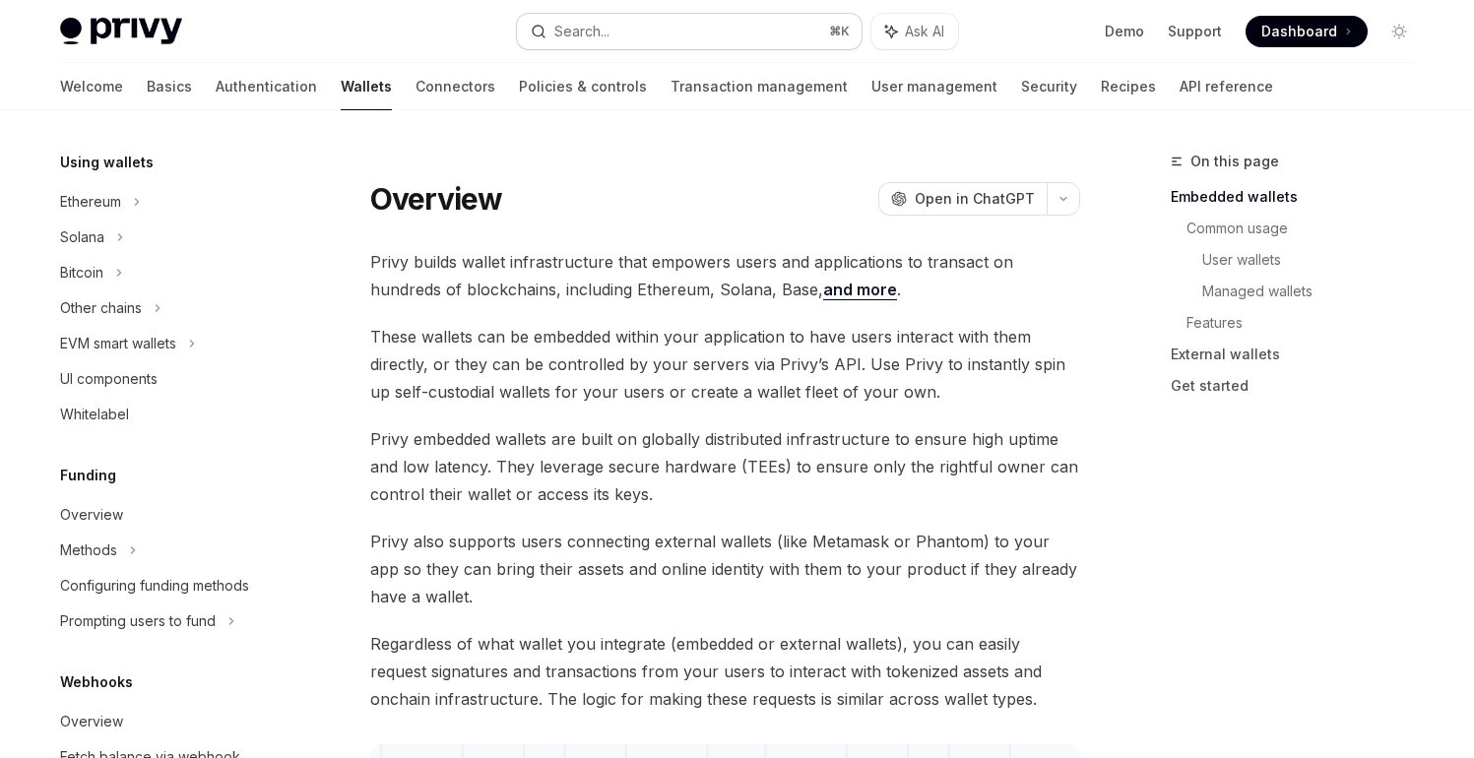
click at [601, 25] on div "Search..." at bounding box center [581, 32] width 55 height 24
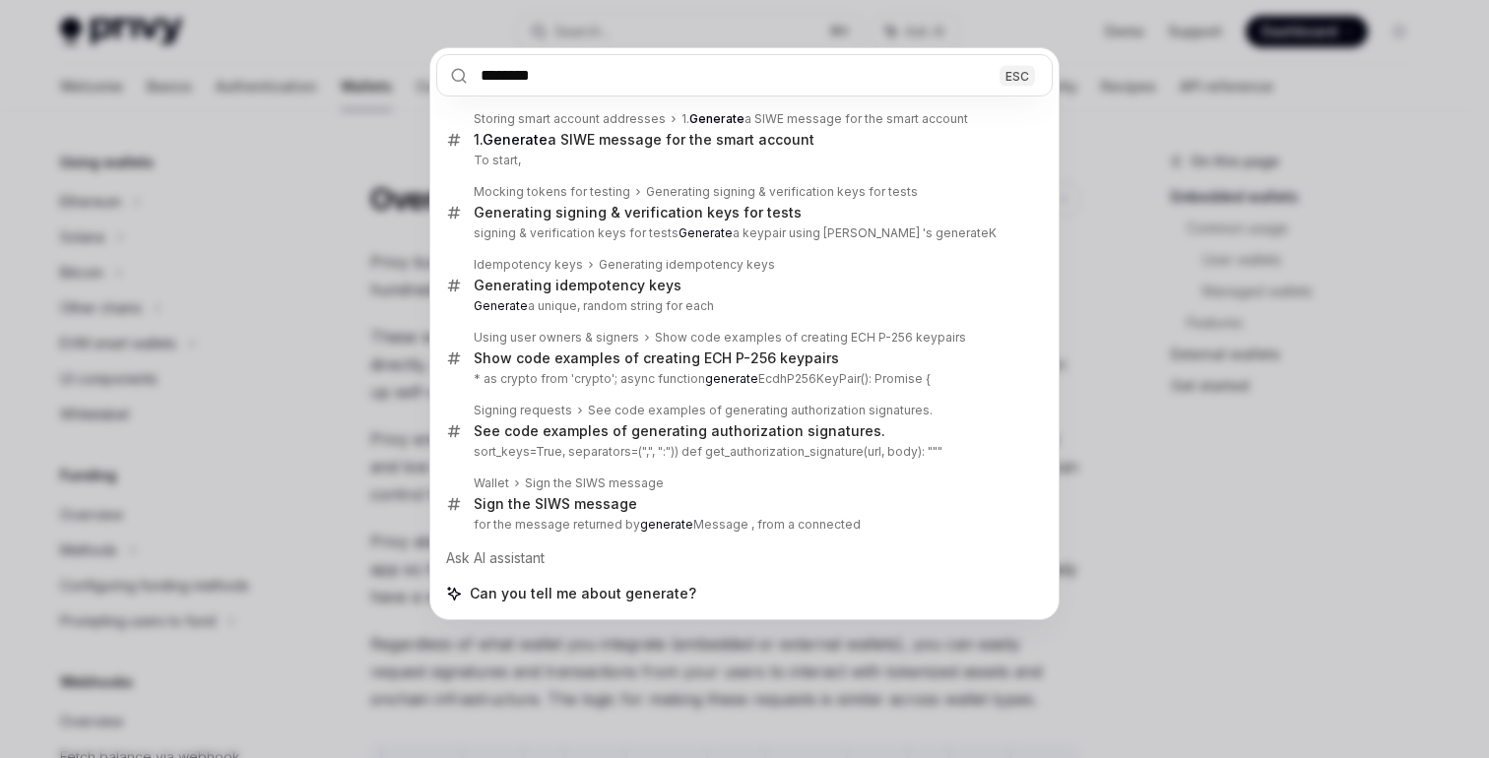
click at [629, 81] on input "********" at bounding box center [744, 75] width 616 height 42
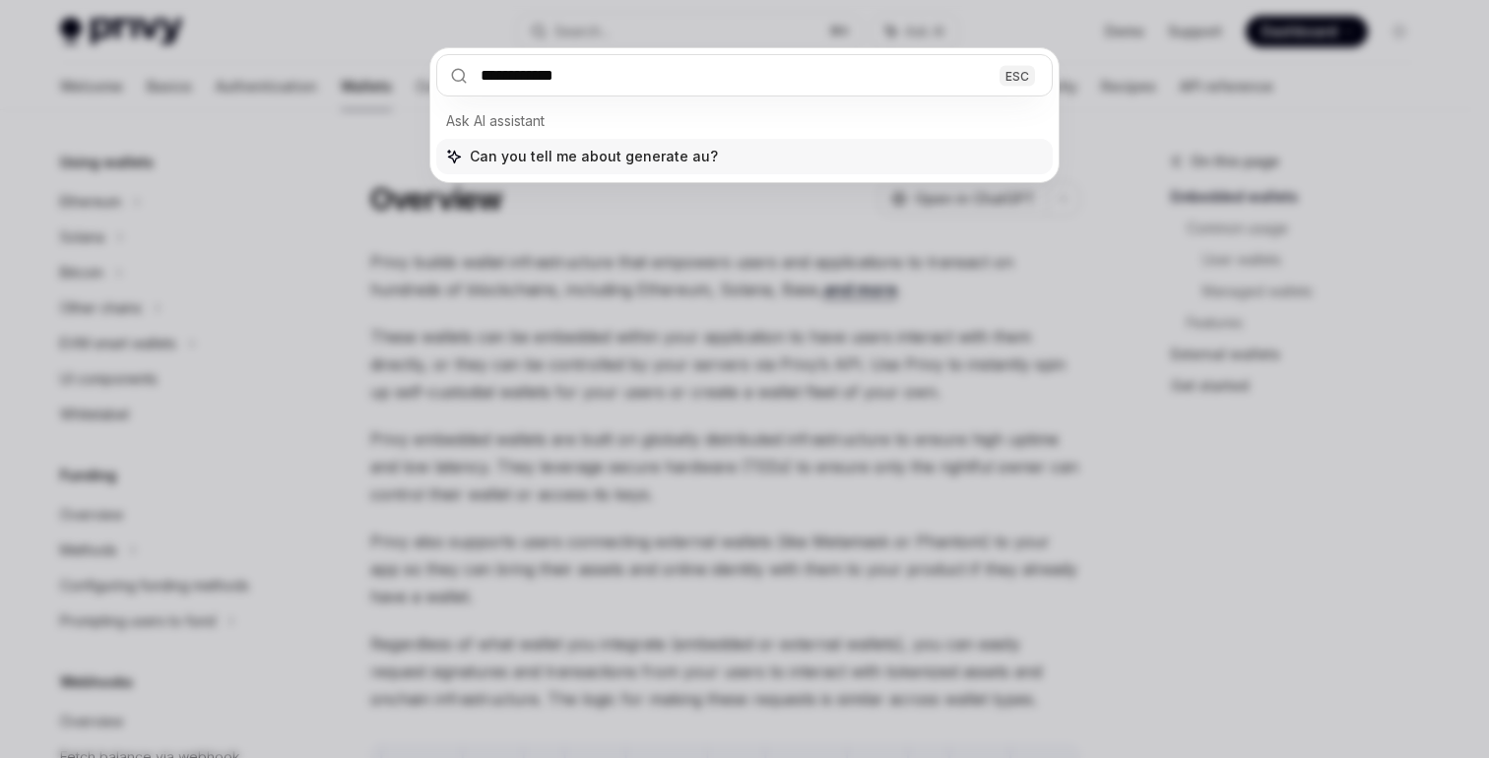
type input "**********"
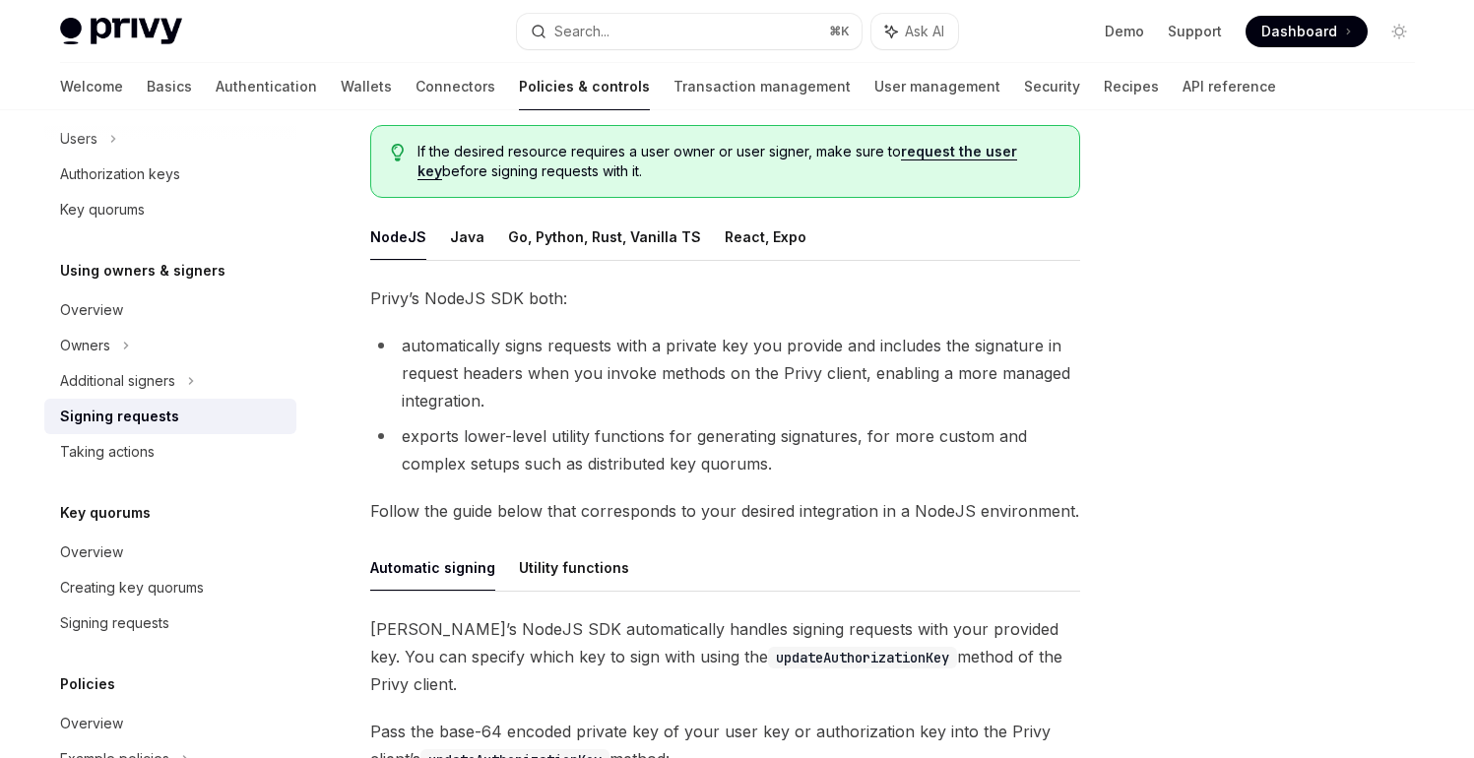
scroll to position [199, 0]
click at [569, 244] on button "Go, Python, Rust, Vanilla TS" at bounding box center [604, 236] width 193 height 46
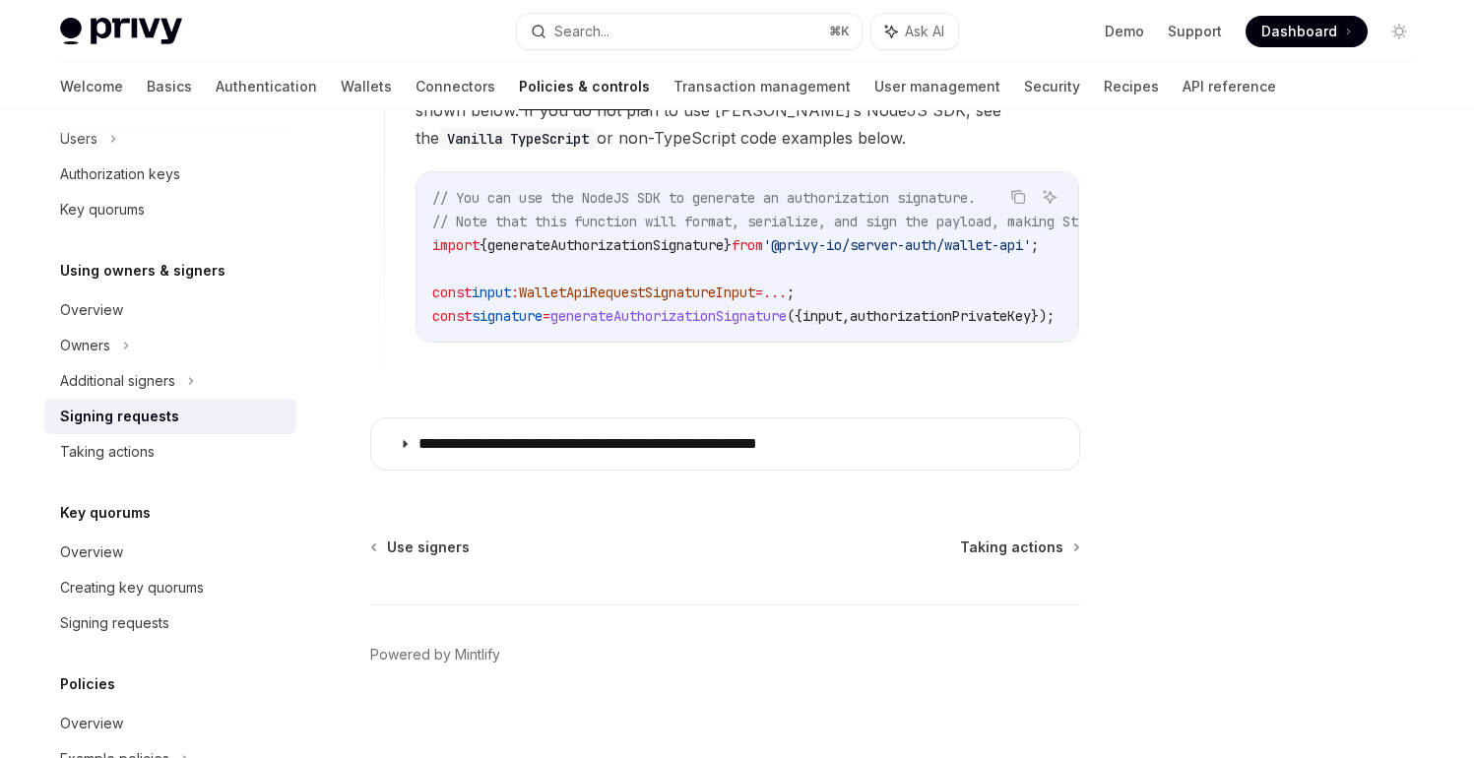
scroll to position [1944, 0]
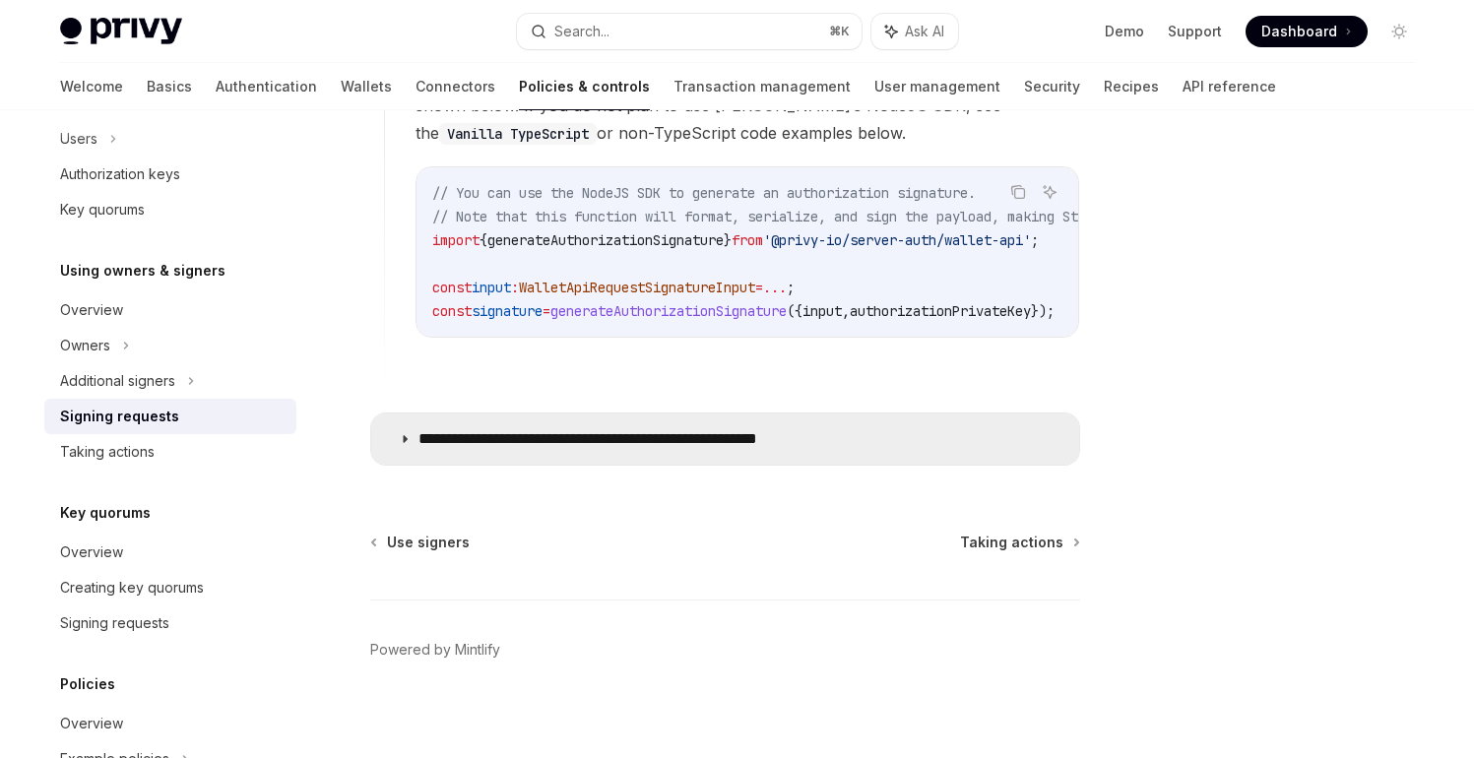
click at [818, 438] on summary "**********" at bounding box center [725, 439] width 708 height 51
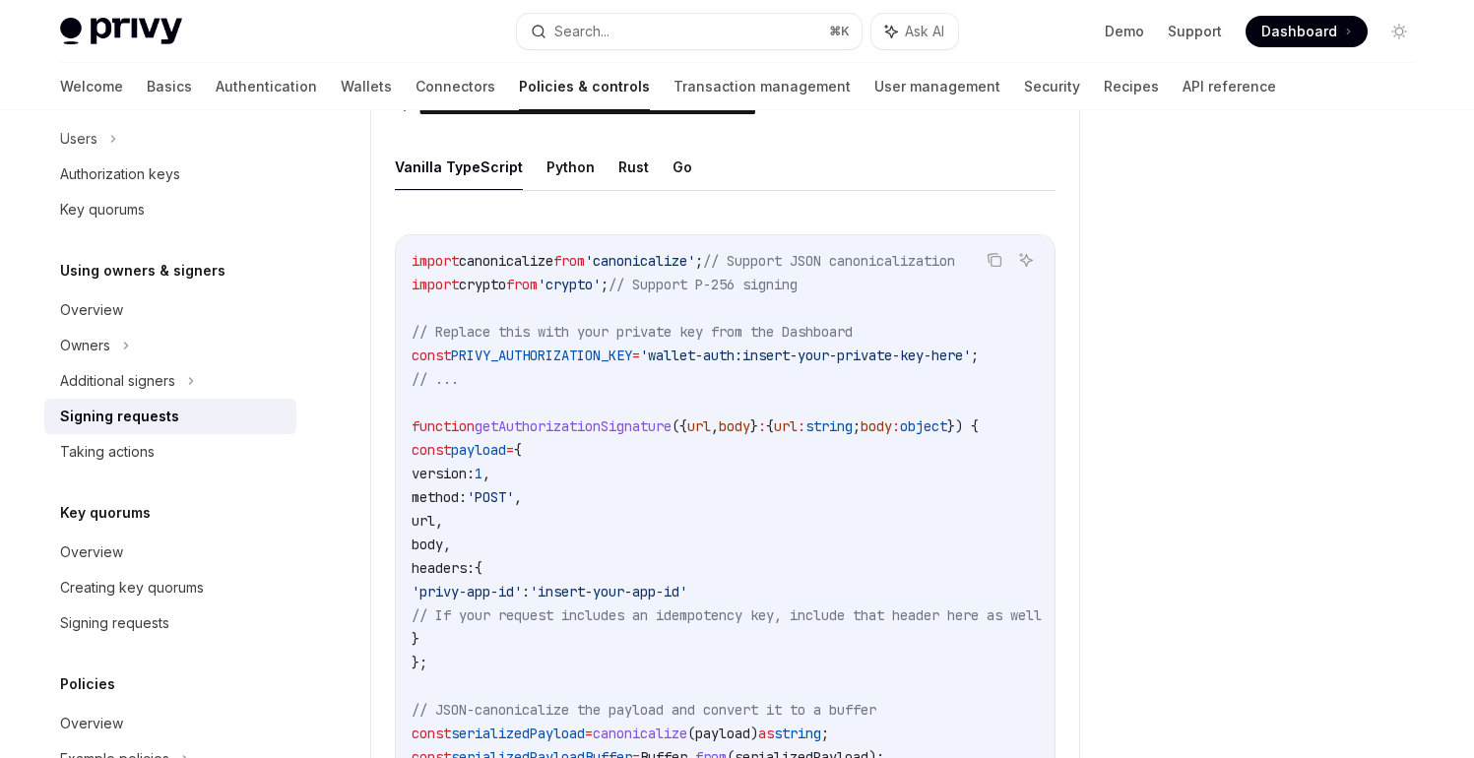
scroll to position [2271, 0]
click at [995, 254] on icon "Copy the contents from the code block" at bounding box center [995, 262] width 16 height 16
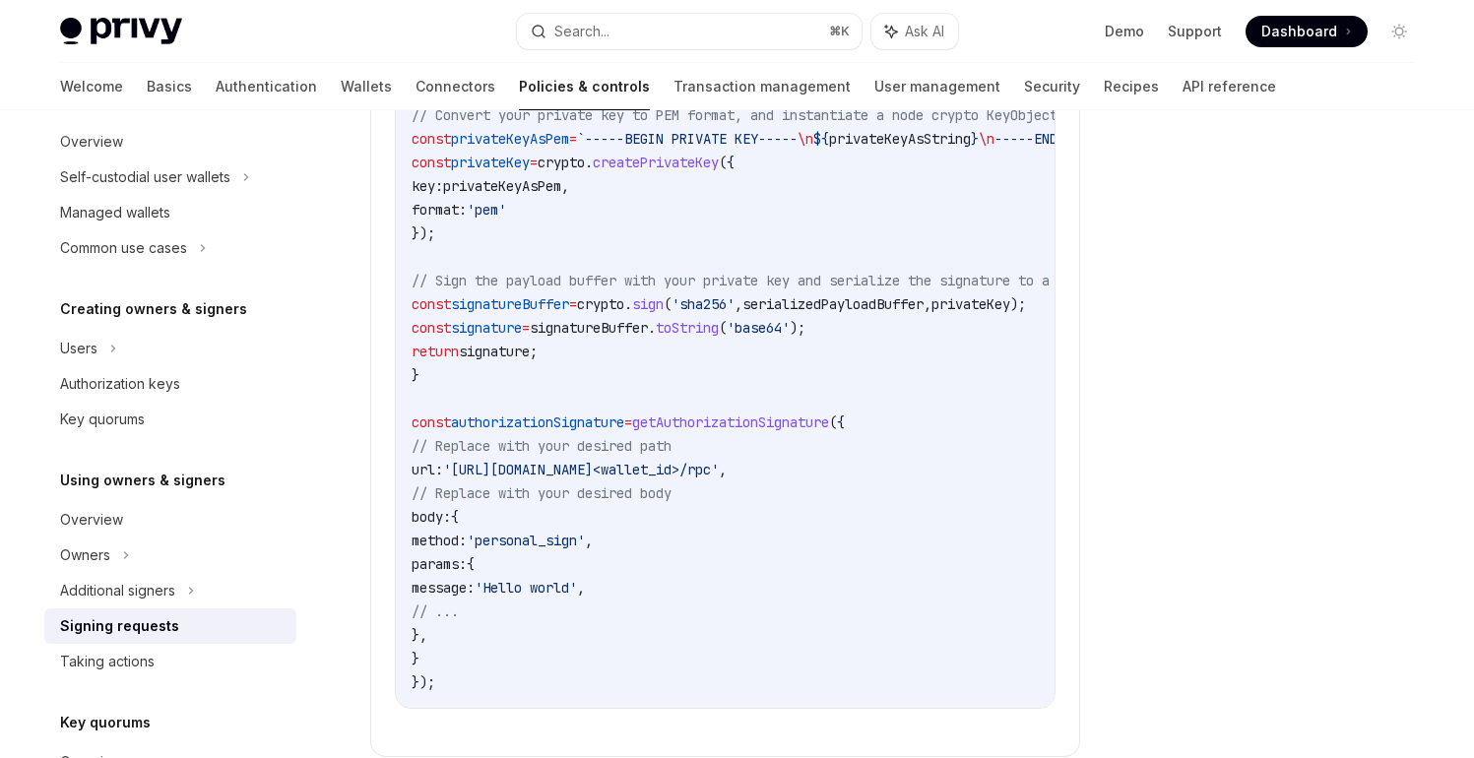
scroll to position [0, 0]
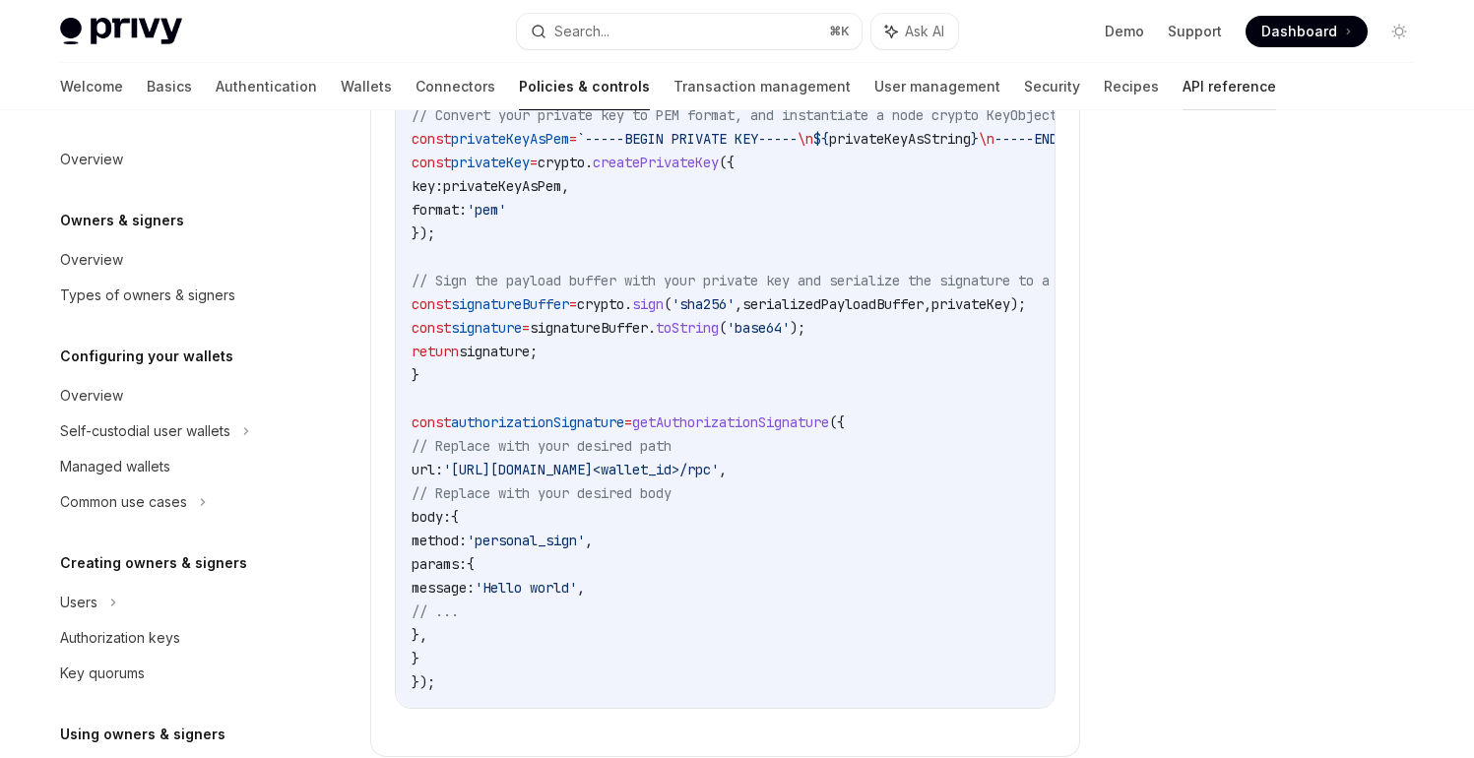
click at [1182, 92] on link "API reference" at bounding box center [1229, 86] width 94 height 47
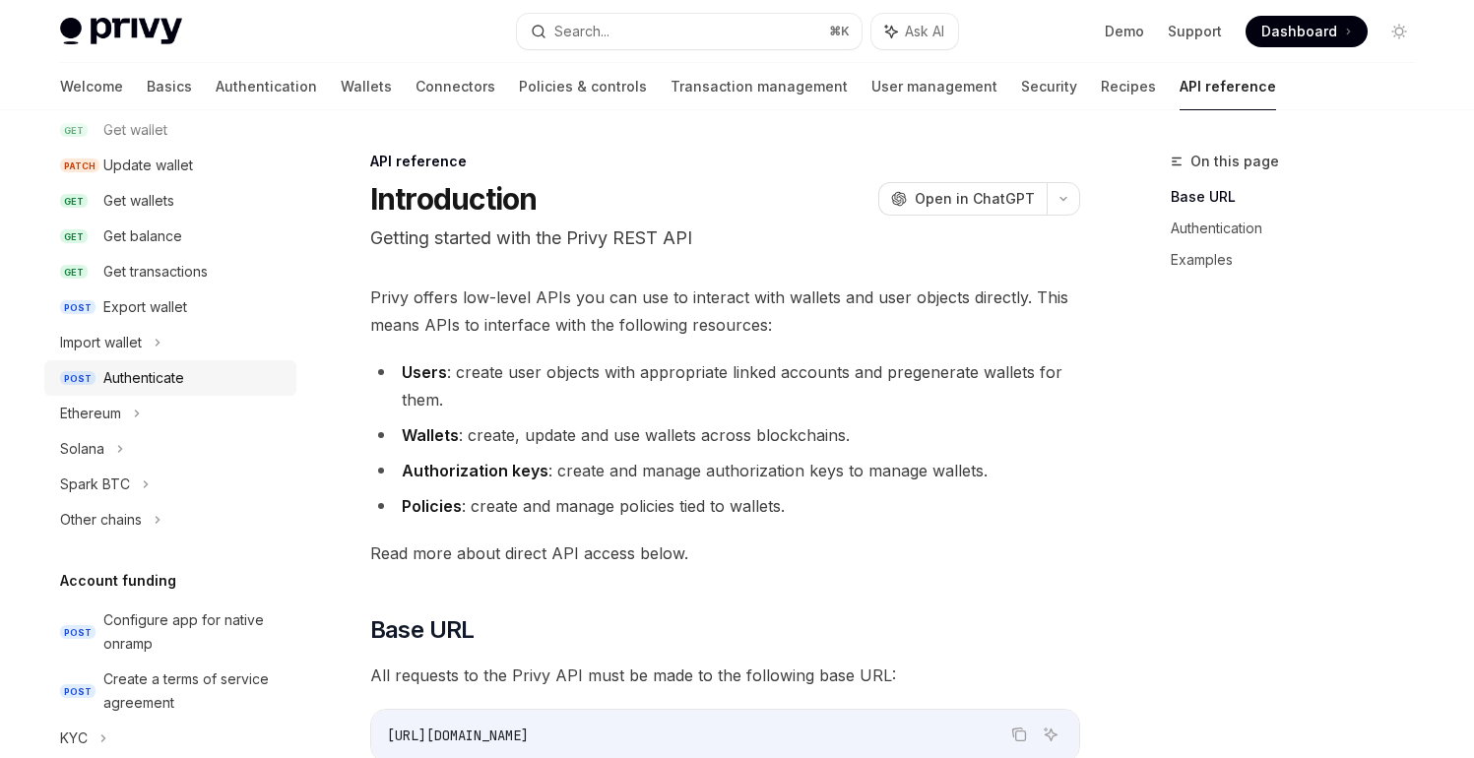
scroll to position [283, 0]
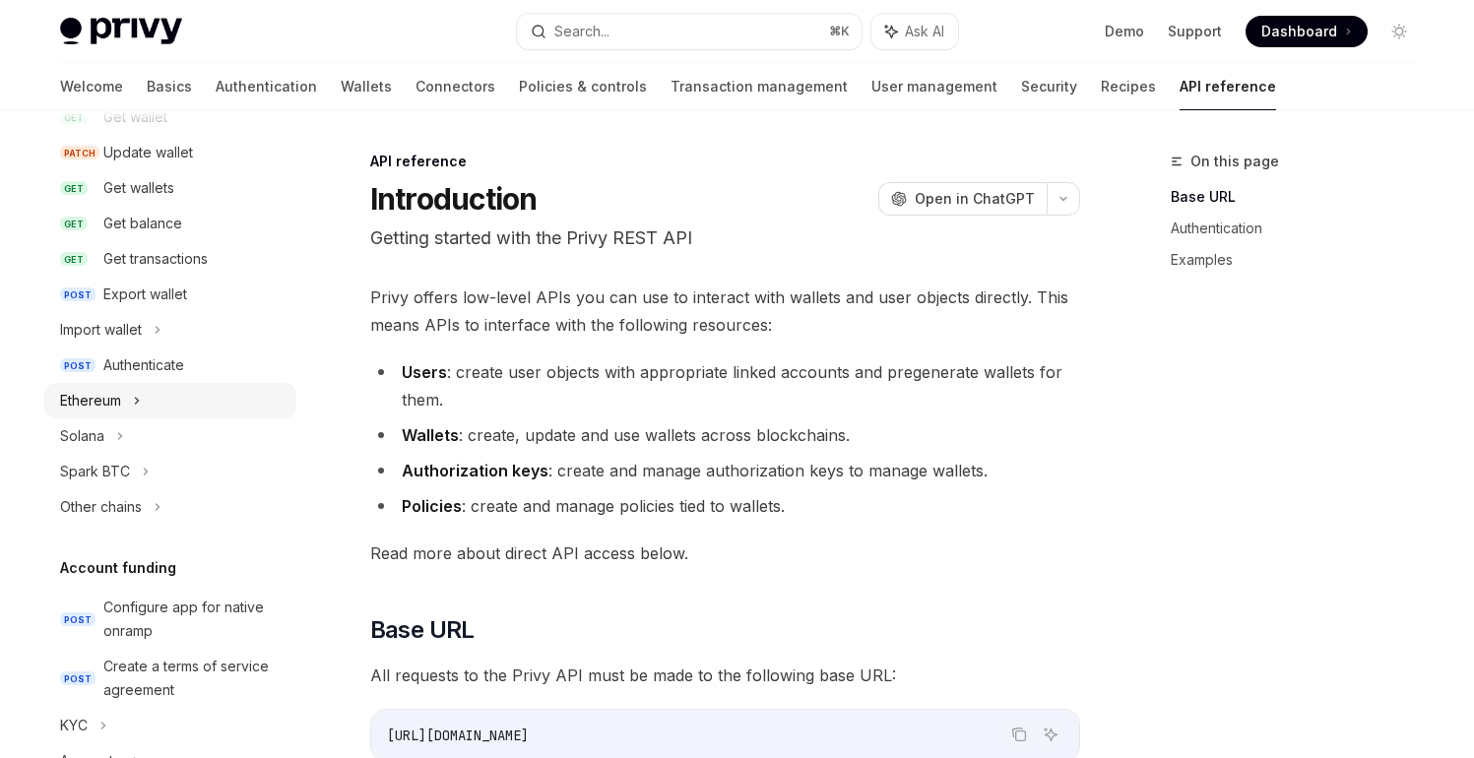
click at [170, 392] on div "Ethereum" at bounding box center [170, 400] width 252 height 35
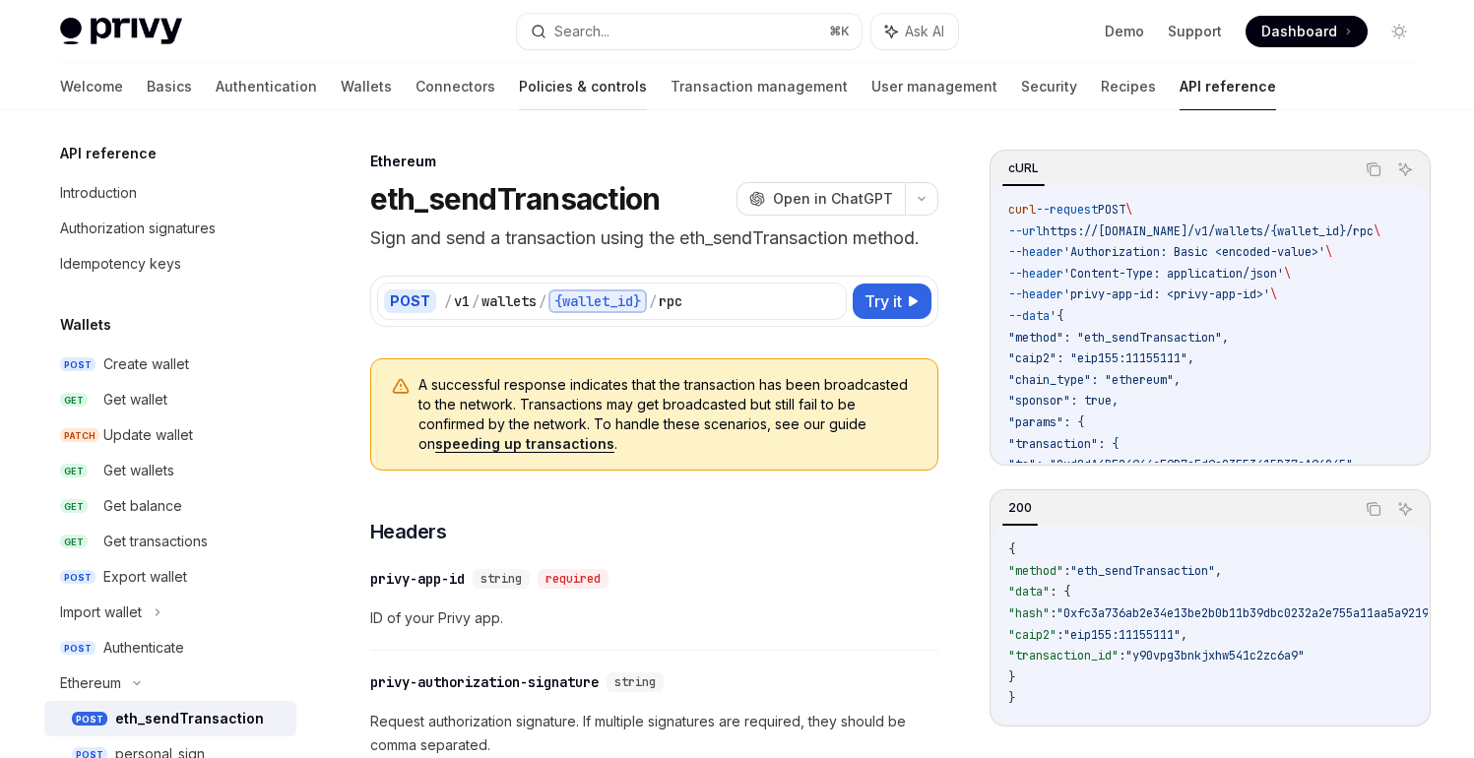
click at [519, 81] on link "Policies & controls" at bounding box center [583, 86] width 128 height 47
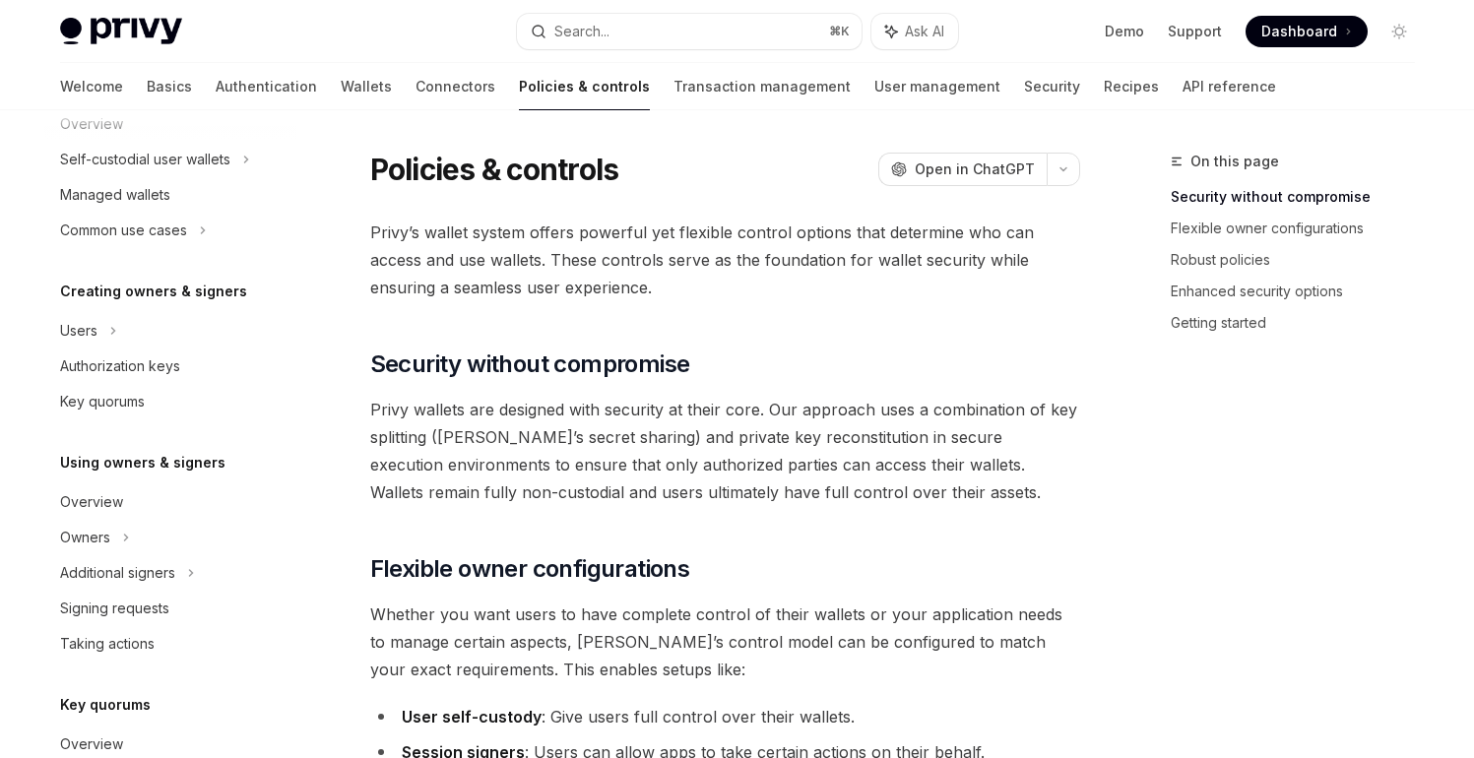
scroll to position [285, 0]
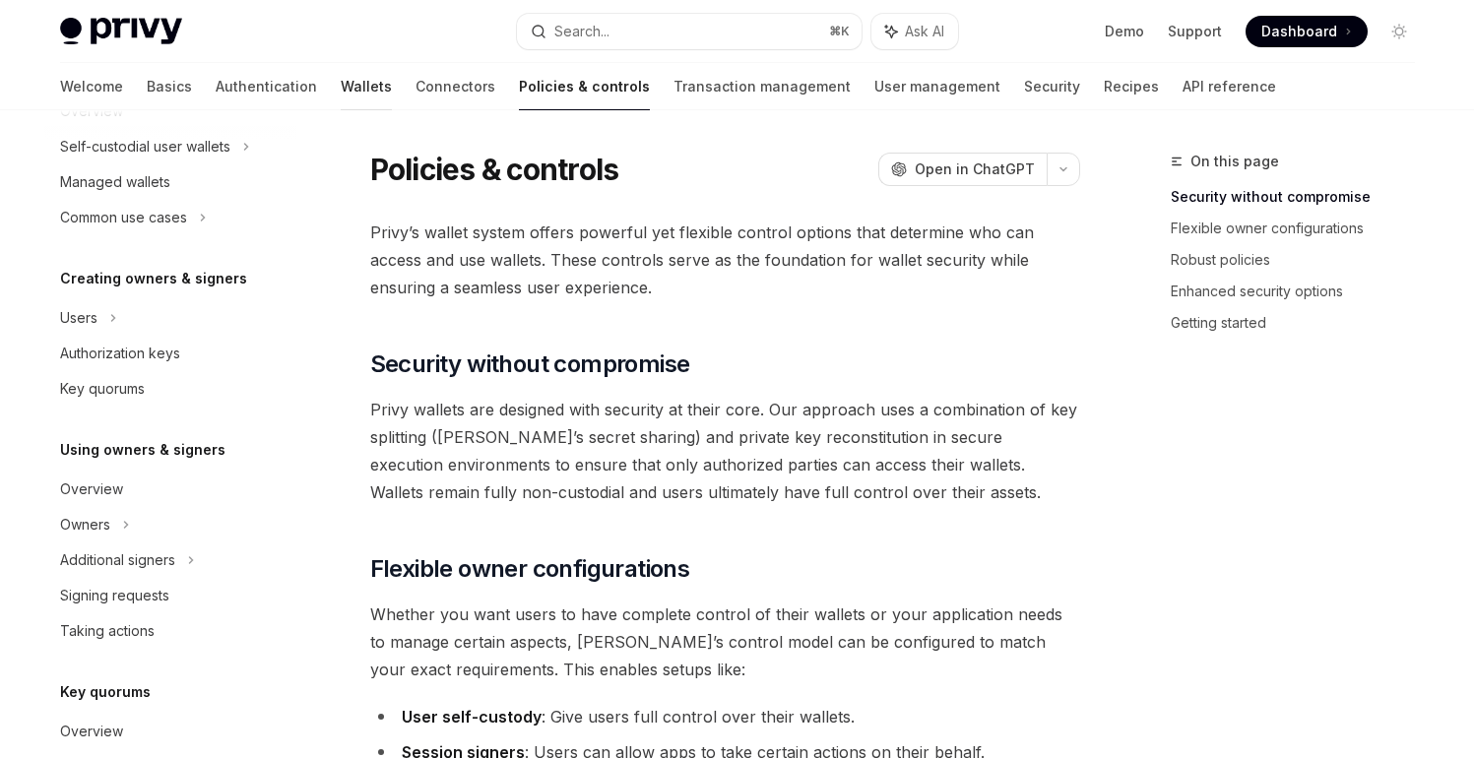
click at [341, 89] on link "Wallets" at bounding box center [366, 86] width 51 height 47
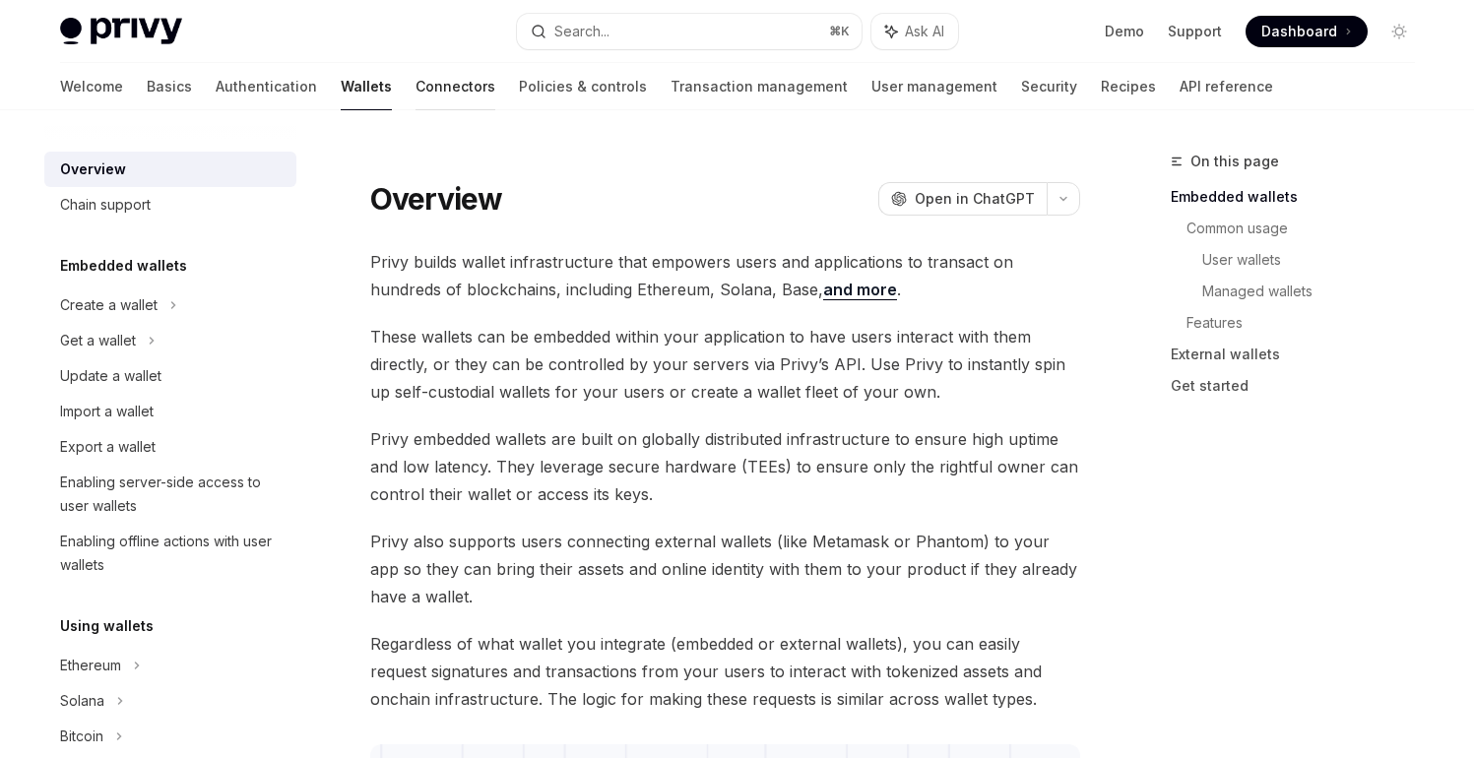
click at [415, 94] on link "Connectors" at bounding box center [455, 86] width 80 height 47
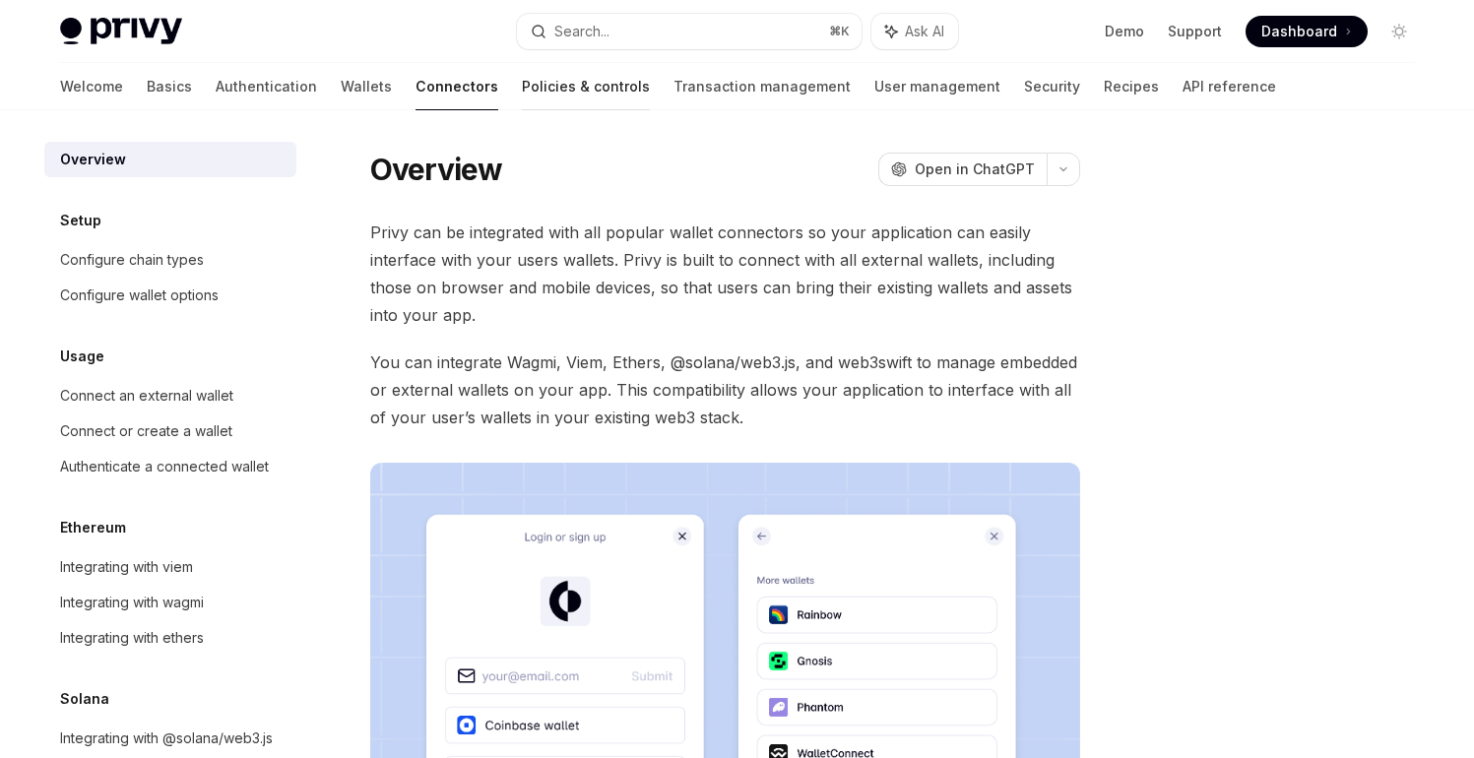
click at [522, 87] on link "Policies & controls" at bounding box center [586, 86] width 128 height 47
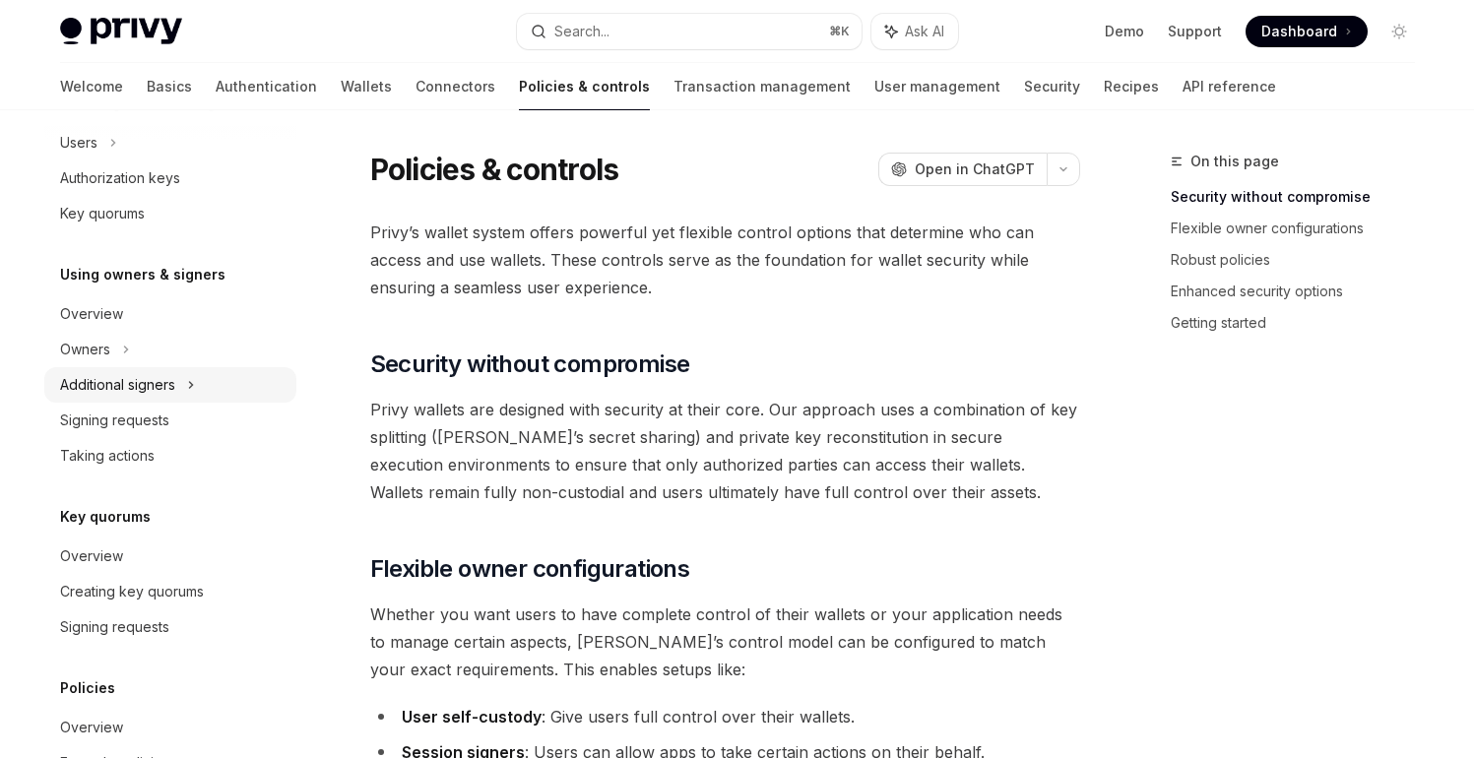
scroll to position [464, 0]
click at [161, 381] on div "Additional signers" at bounding box center [117, 381] width 115 height 24
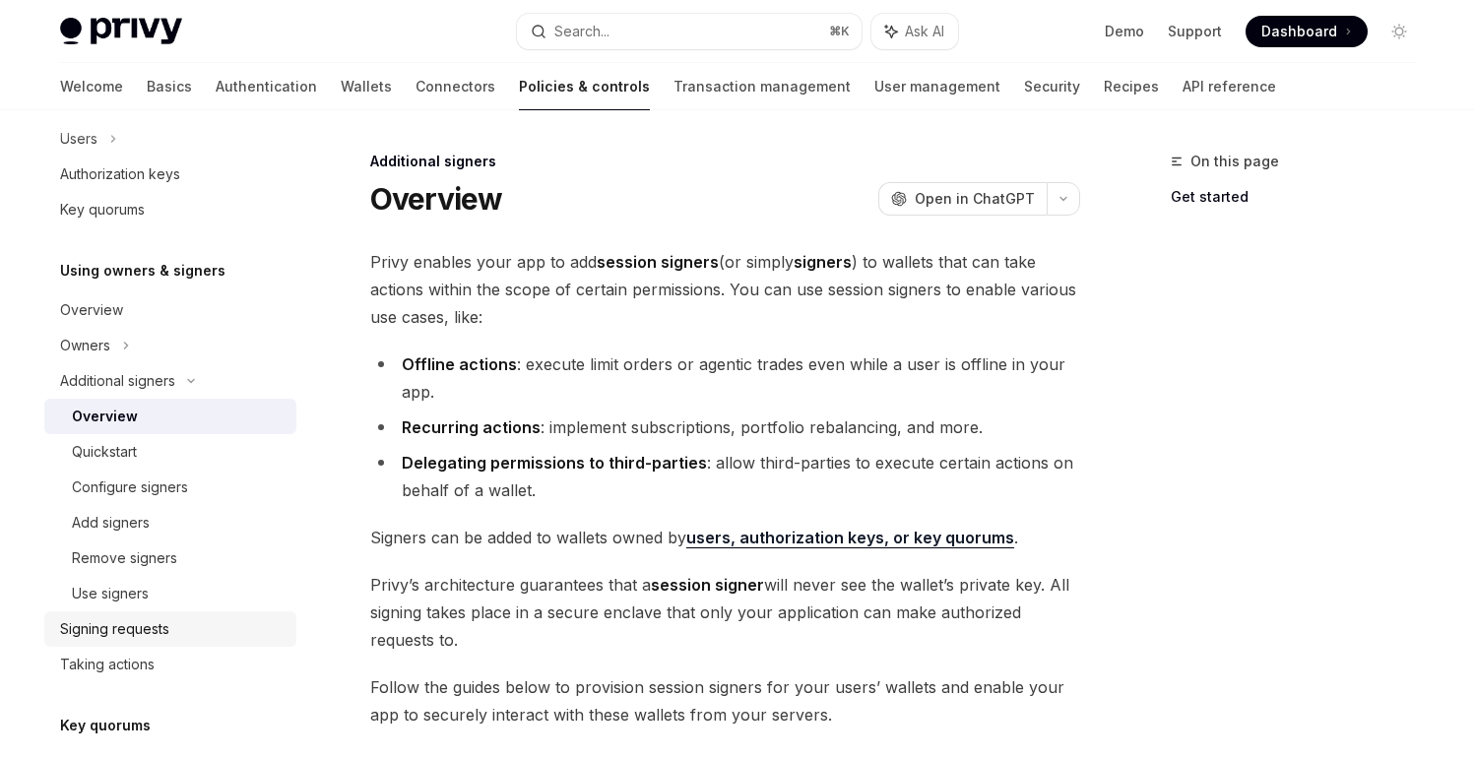
click at [104, 625] on div "Signing requests" at bounding box center [114, 629] width 109 height 24
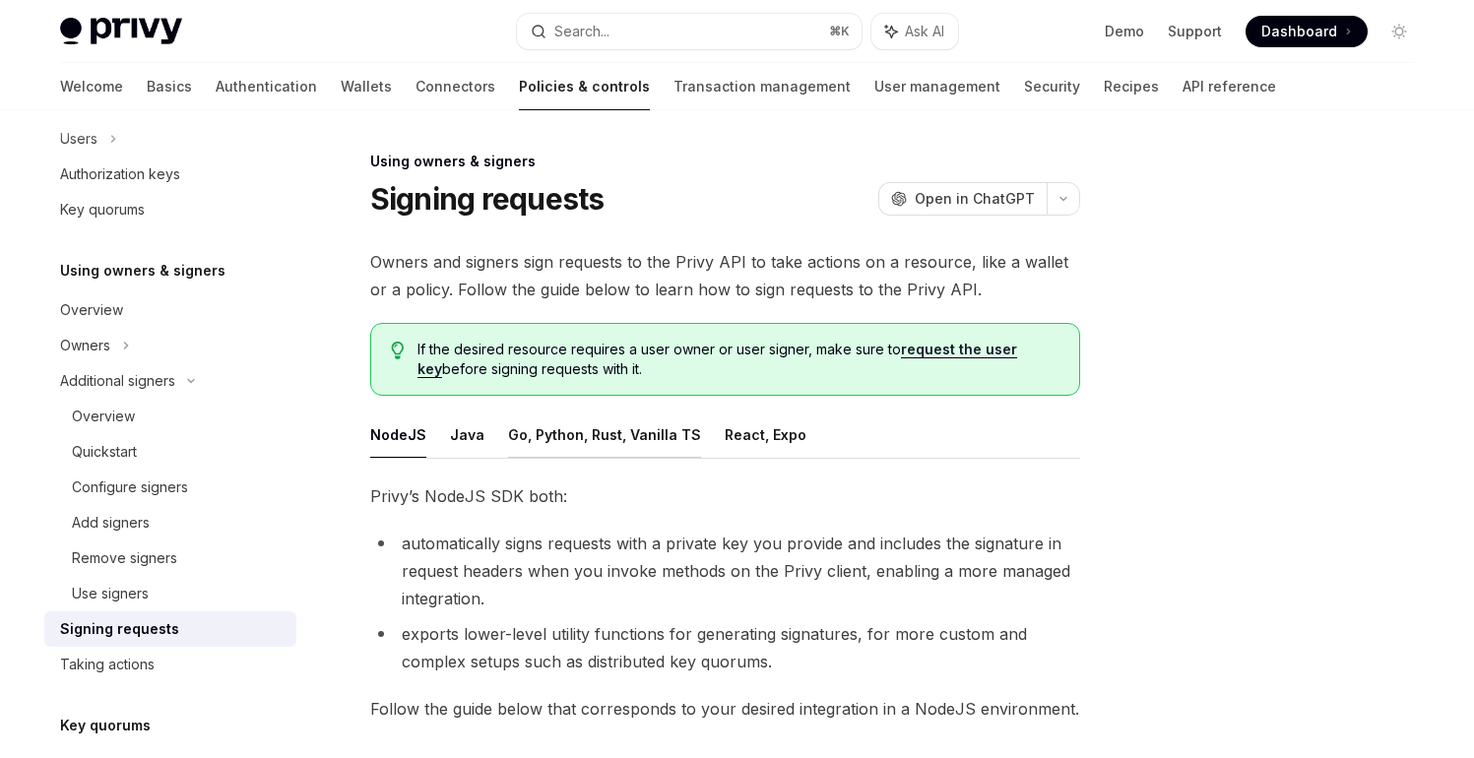
click at [596, 439] on button "Go, Python, Rust, Vanilla TS" at bounding box center [604, 435] width 193 height 46
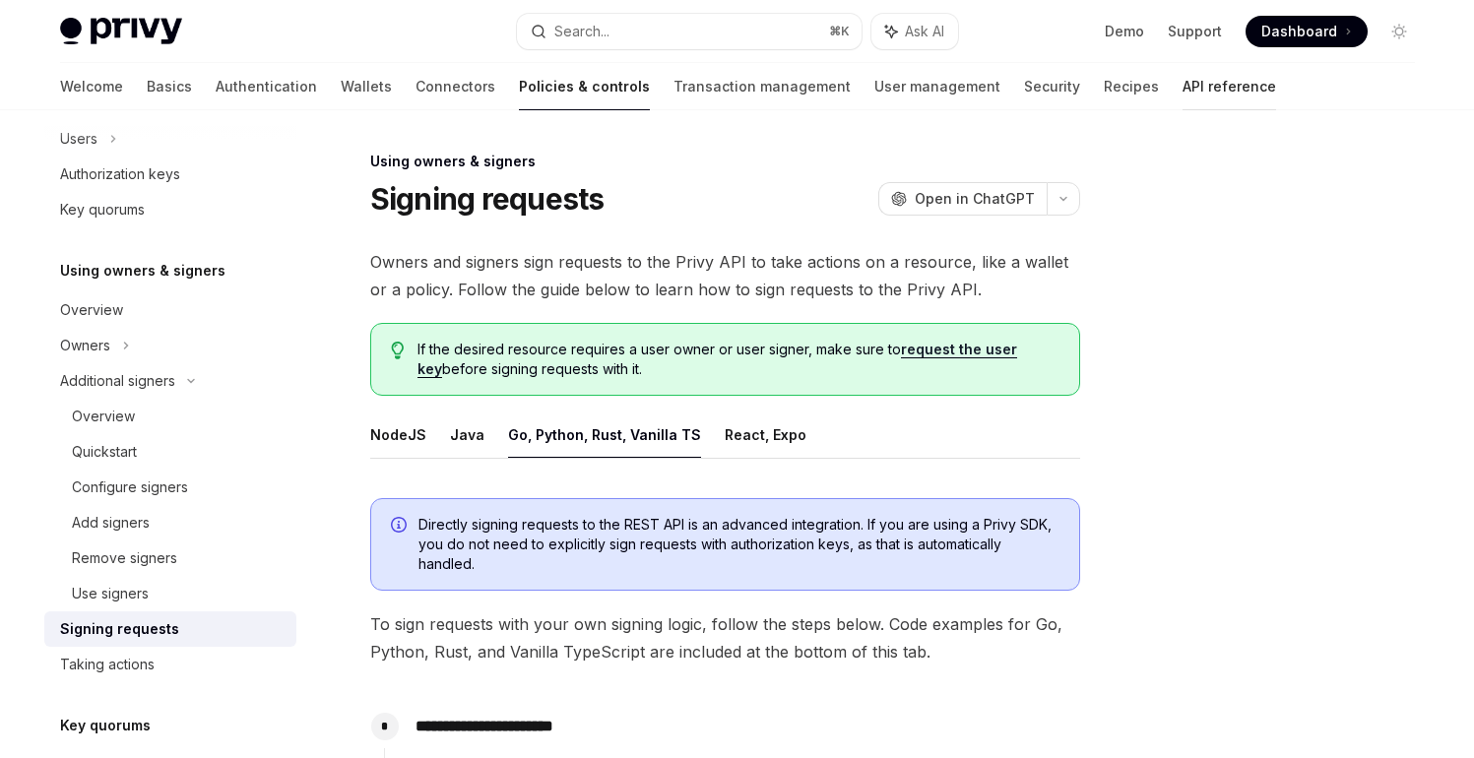
click at [1182, 87] on link "API reference" at bounding box center [1229, 86] width 94 height 47
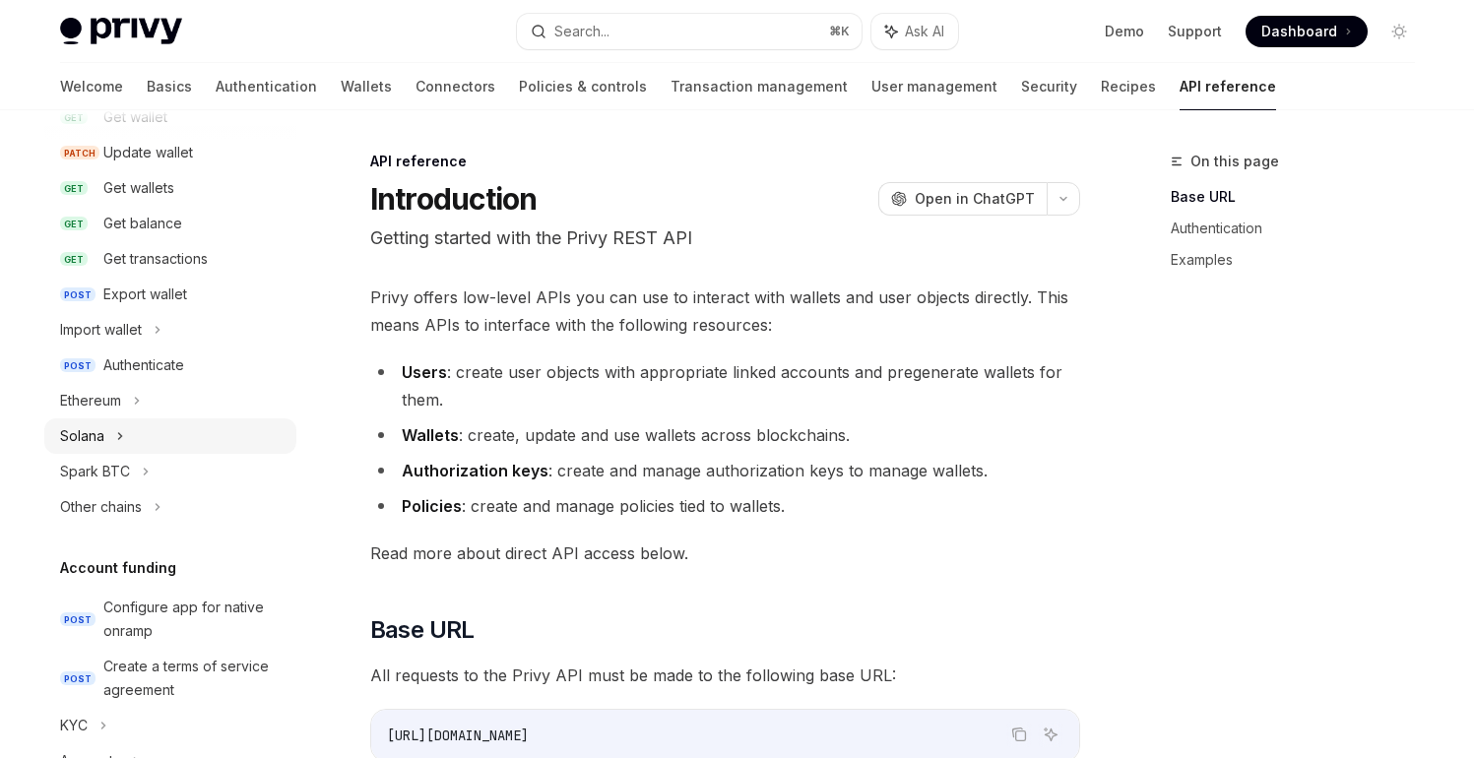
scroll to position [284, 0]
click at [143, 406] on div "Ethereum" at bounding box center [170, 399] width 252 height 35
type textarea "*"
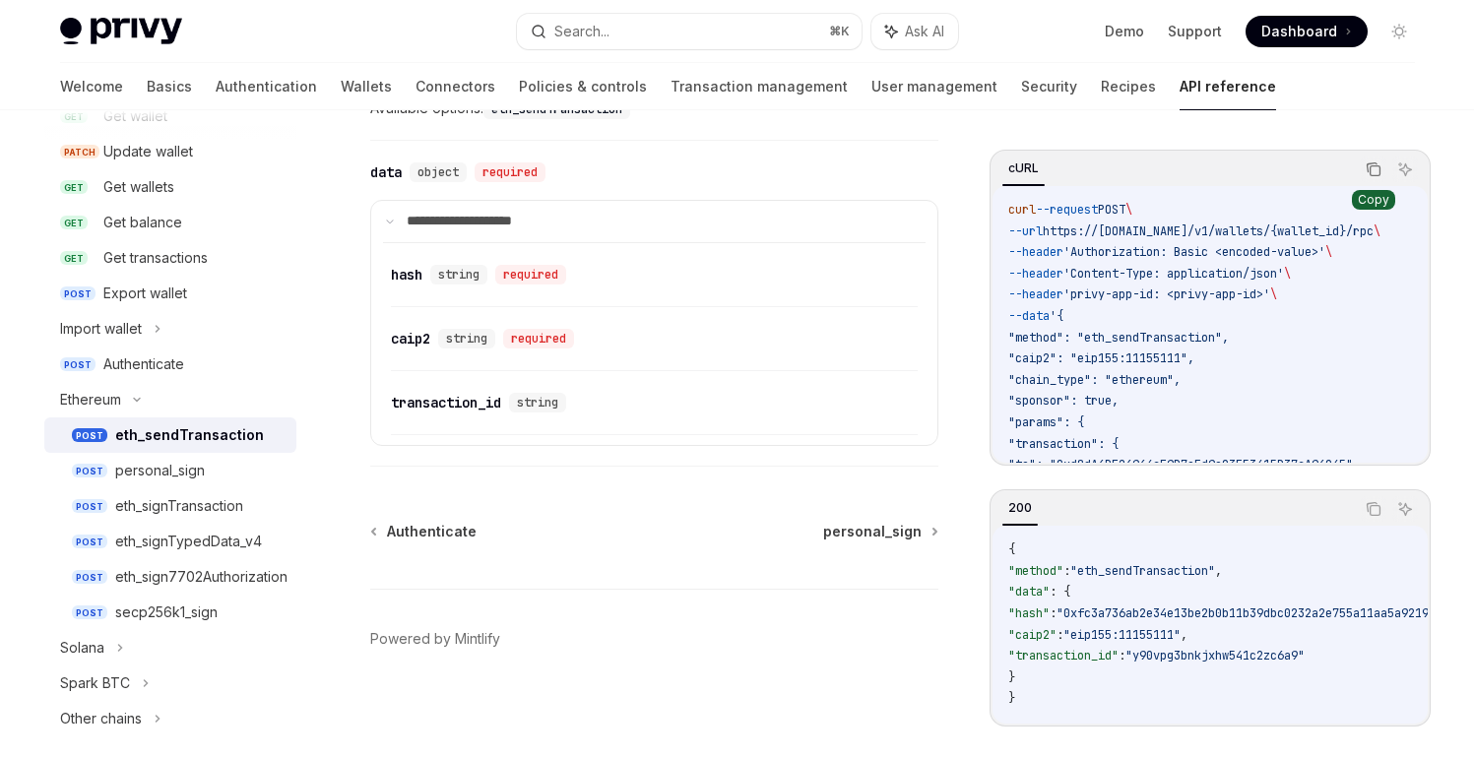
click at [1369, 168] on icon "Copy the contents from the code block" at bounding box center [1374, 169] width 16 height 16
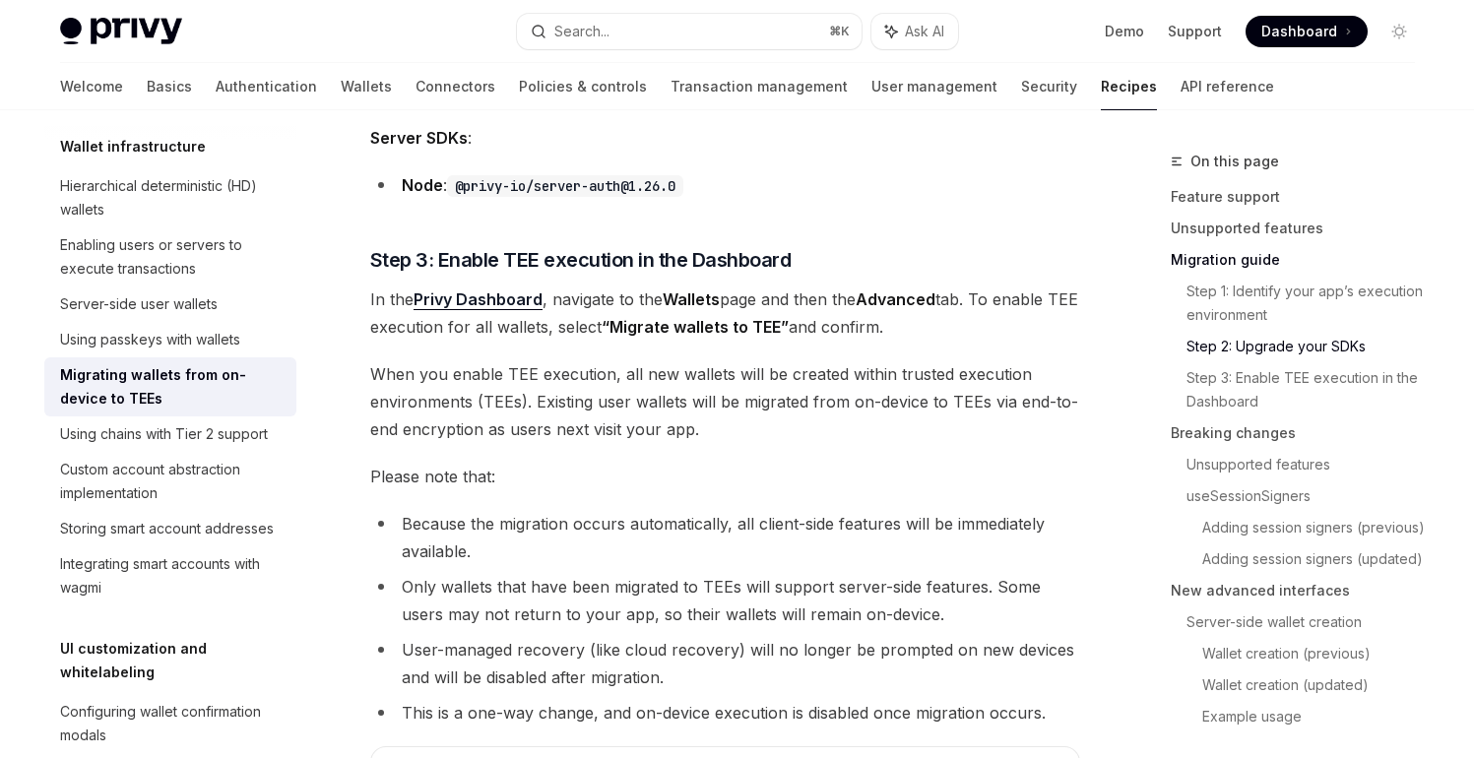
scroll to position [1921, 0]
